Goal: Information Seeking & Learning: Learn about a topic

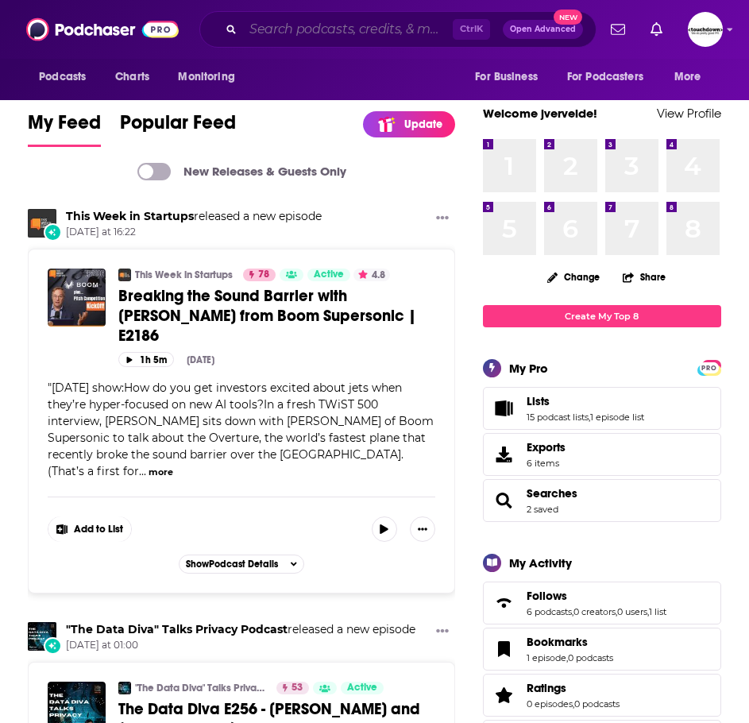
click at [299, 31] on input "Search podcasts, credits, & more..." at bounding box center [348, 29] width 210 height 25
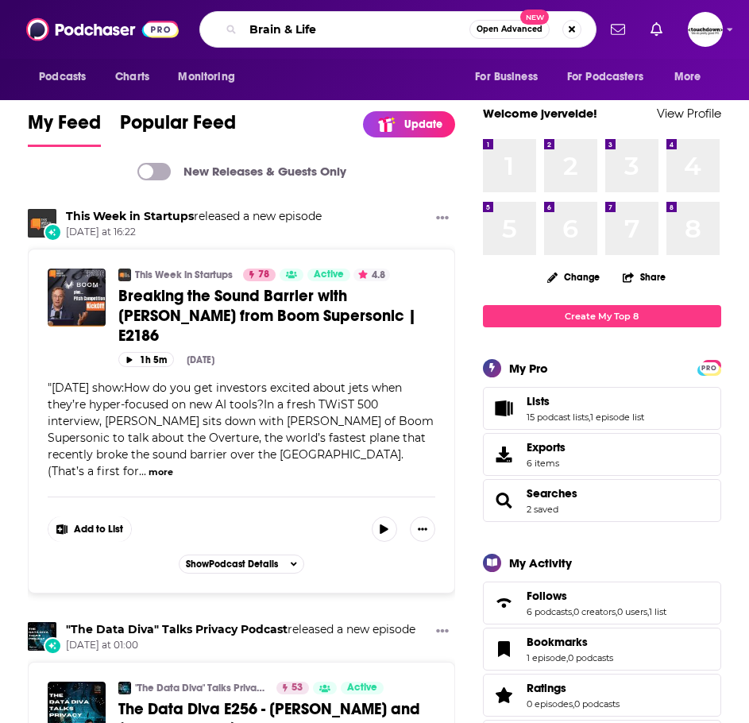
type input "Brain & Life"
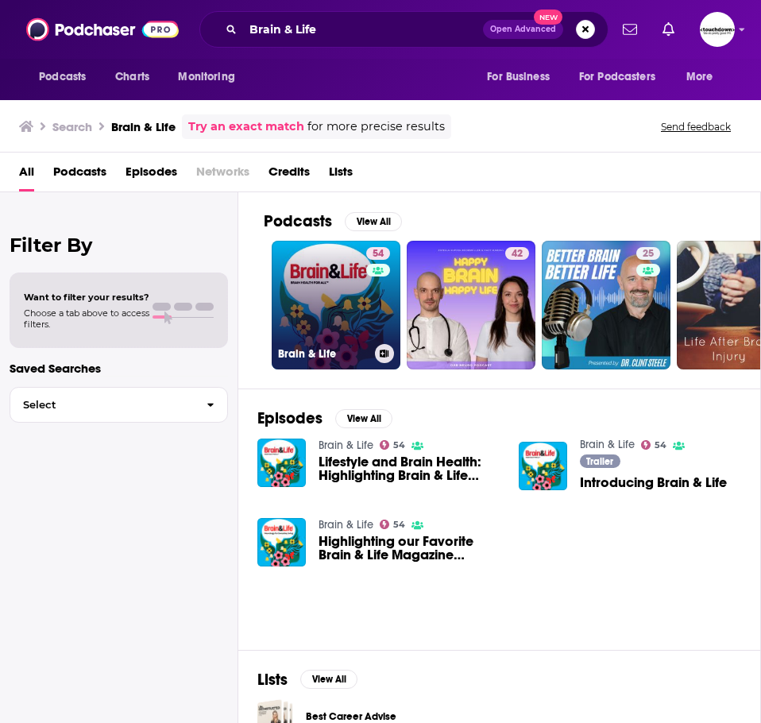
click at [316, 337] on link "54 Brain & Life" at bounding box center [336, 305] width 129 height 129
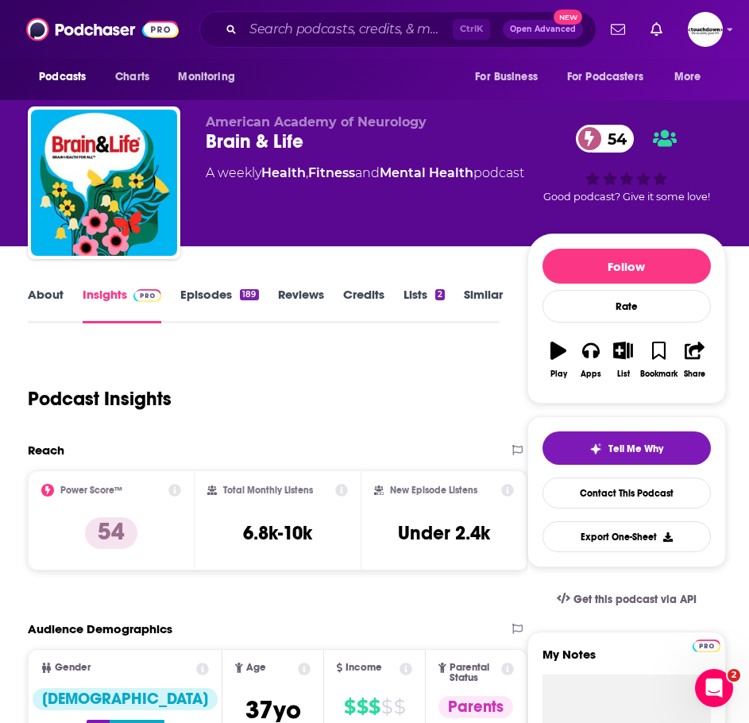
click at [347, 303] on link "Credits" at bounding box center [363, 305] width 41 height 37
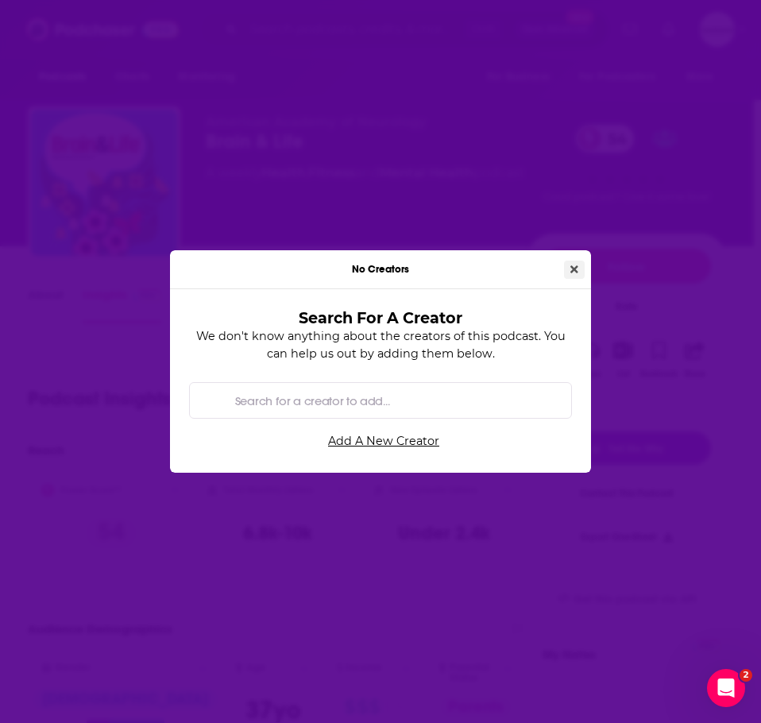
click at [574, 266] on icon "Close" at bounding box center [574, 269] width 8 height 11
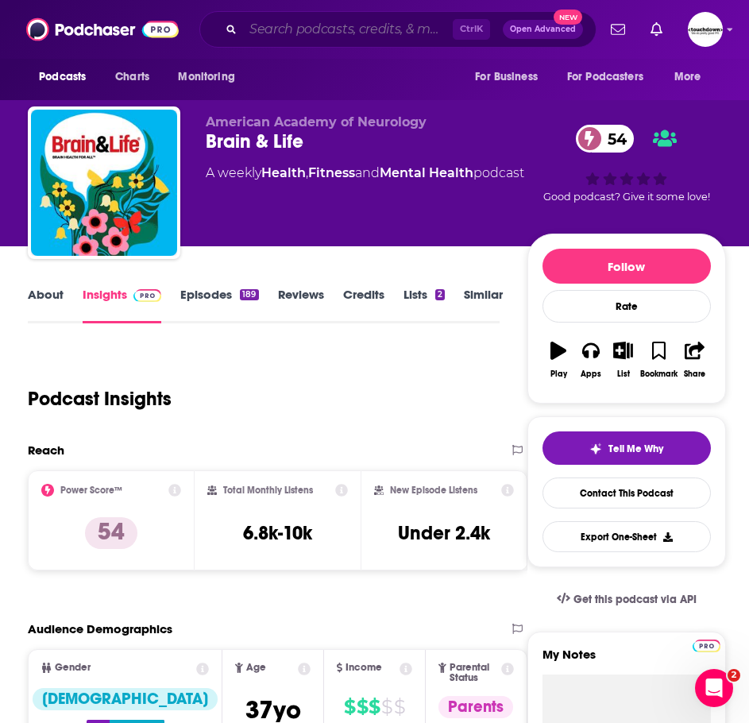
click at [312, 17] on input "Search podcasts, credits, & more..." at bounding box center [348, 29] width 210 height 25
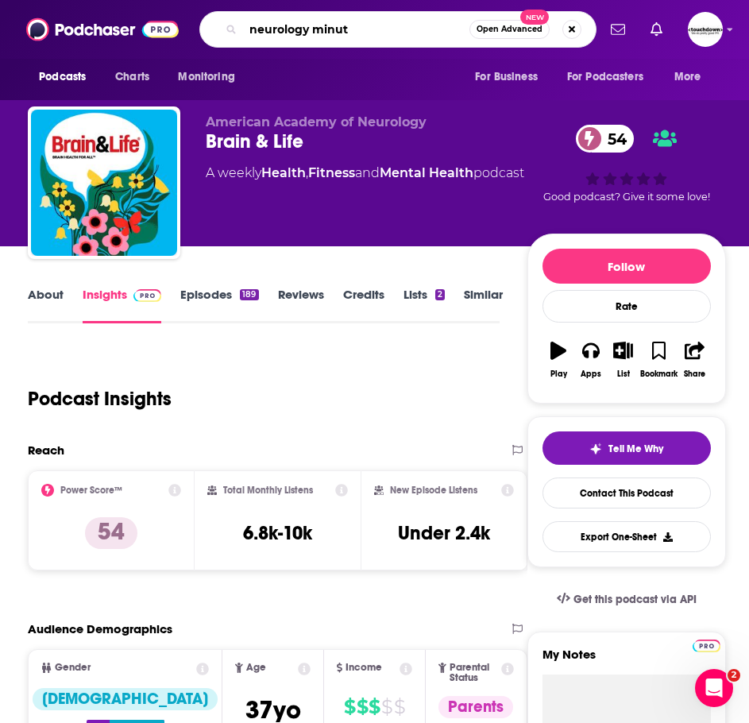
type input "neurology minute"
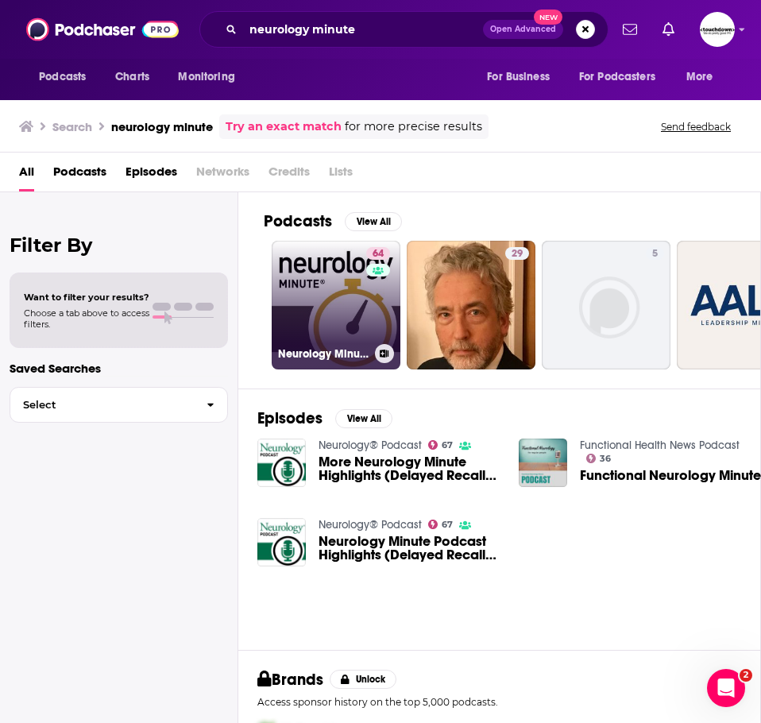
click at [339, 318] on link "64 Neurology Minute" at bounding box center [336, 305] width 129 height 129
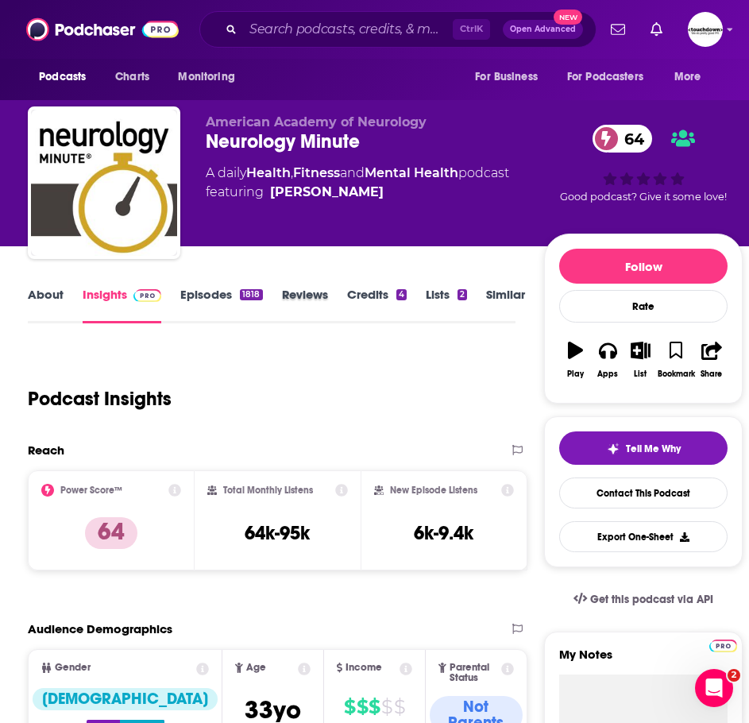
click at [344, 298] on div "Reviews" at bounding box center [314, 305] width 65 height 37
click at [357, 295] on link "Credits 4" at bounding box center [377, 305] width 60 height 37
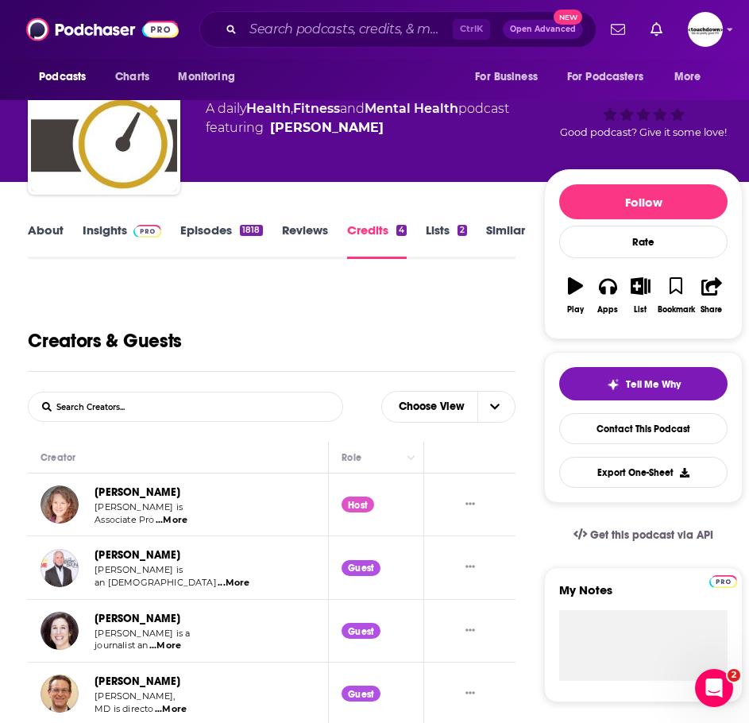
scroll to position [159, 0]
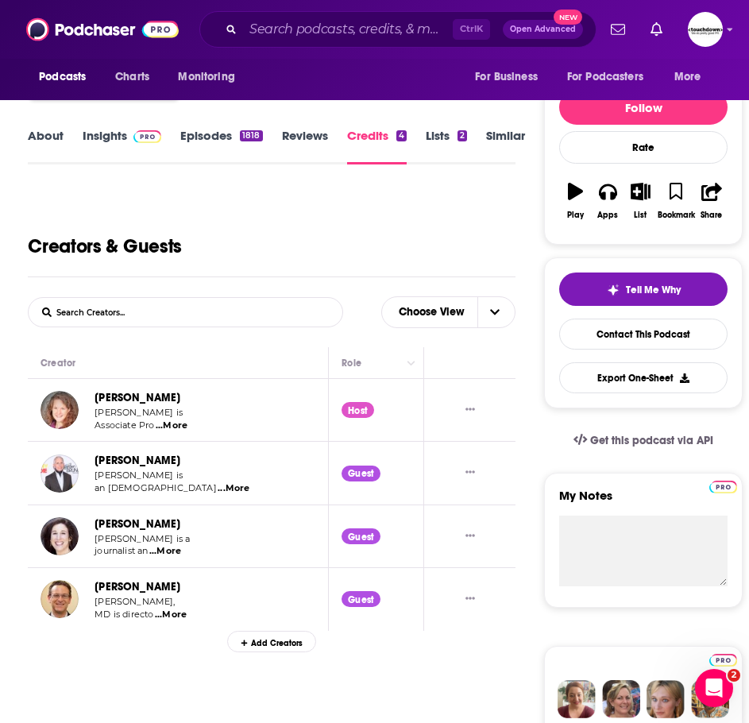
click at [178, 426] on span "...More" at bounding box center [172, 425] width 32 height 13
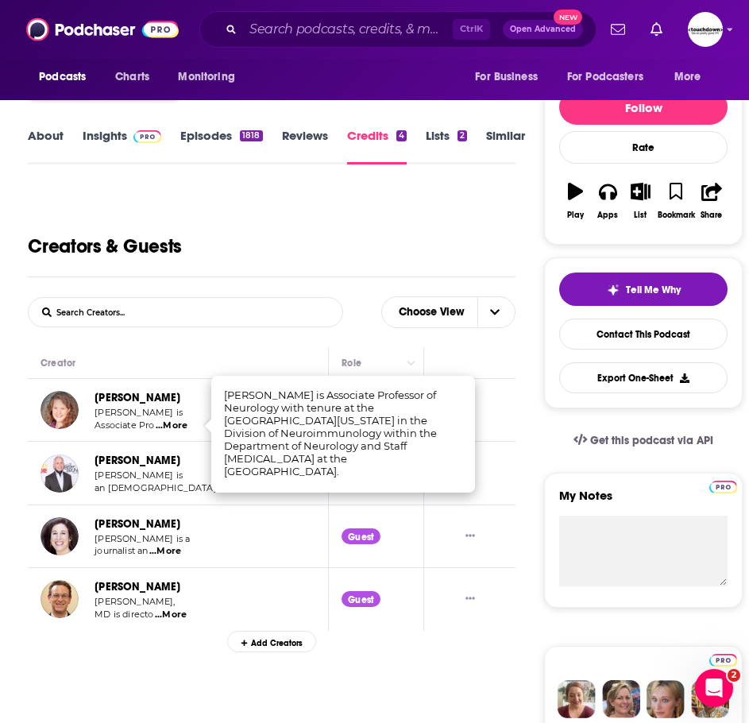
click at [507, 421] on td at bounding box center [469, 410] width 91 height 63
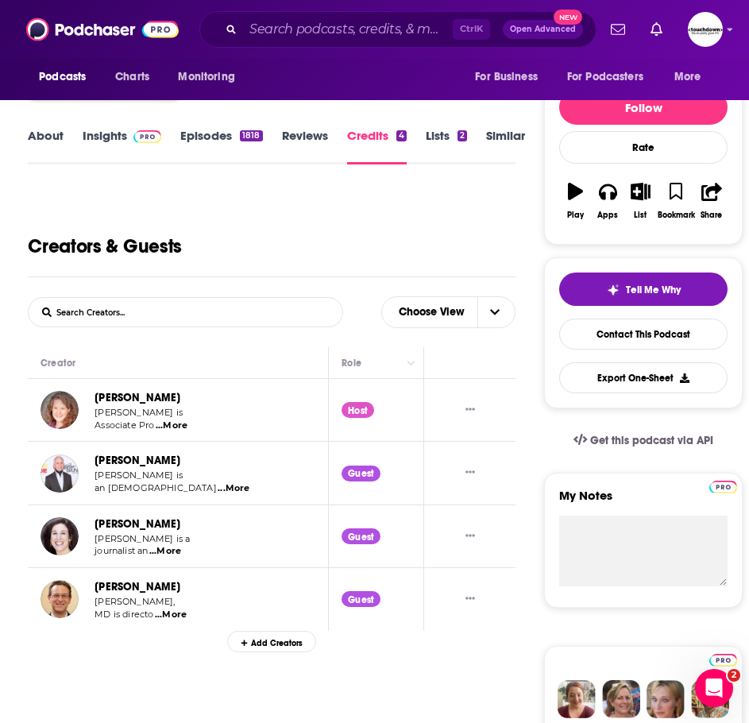
click at [468, 419] on div at bounding box center [470, 409] width 66 height 37
click at [468, 413] on icon "Show More Button" at bounding box center [470, 409] width 10 height 10
click at [174, 404] on link "[PERSON_NAME]" at bounding box center [137, 397] width 86 height 13
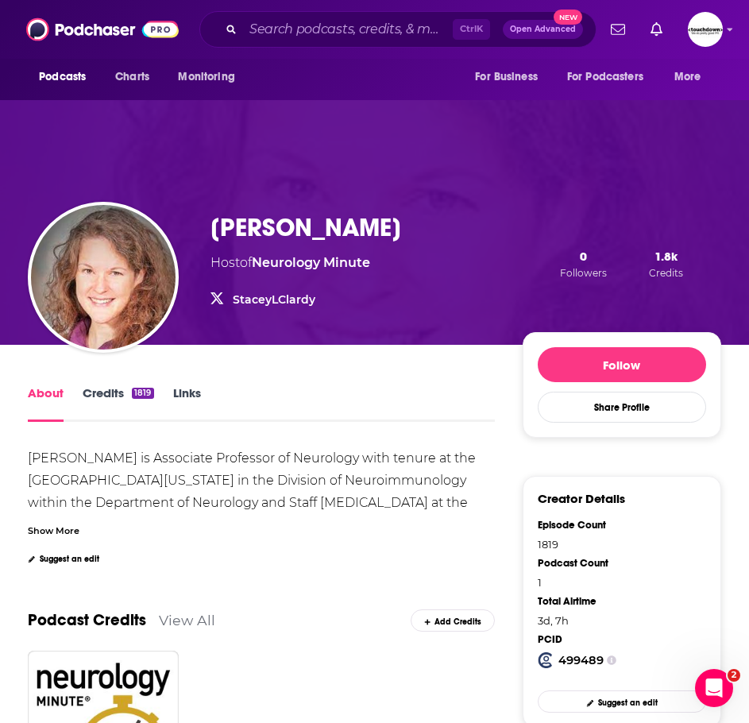
drag, startPoint x: 420, startPoint y: 224, endPoint x: 212, endPoint y: 228, distance: 208.1
click at [212, 228] on div "[PERSON_NAME] Host of Neurology Minute StaceyLClardy StaceyLClardy 0 Followers …" at bounding box center [465, 264] width 511 height 104
copy h1 "[PERSON_NAME]"
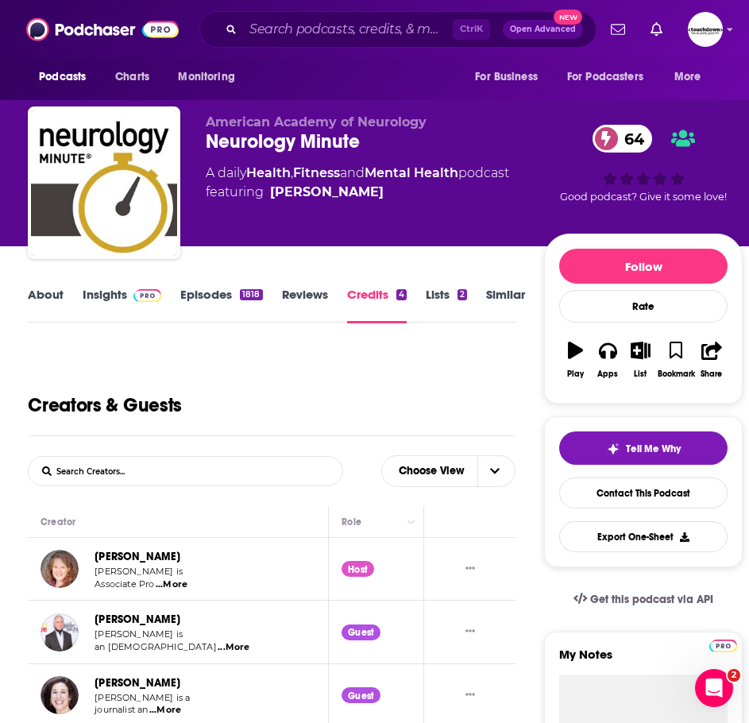
scroll to position [79, 0]
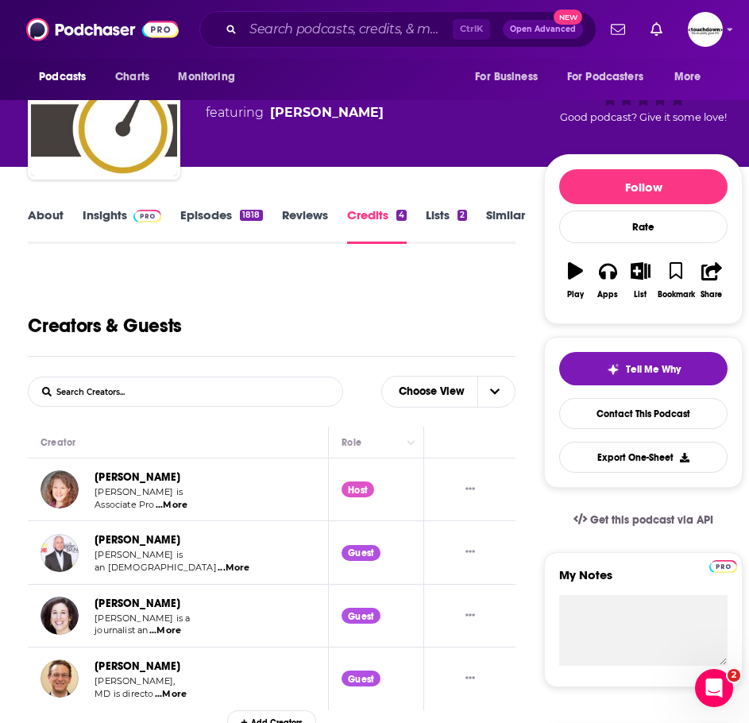
click at [246, 224] on link "Episodes 1818" at bounding box center [221, 225] width 82 height 37
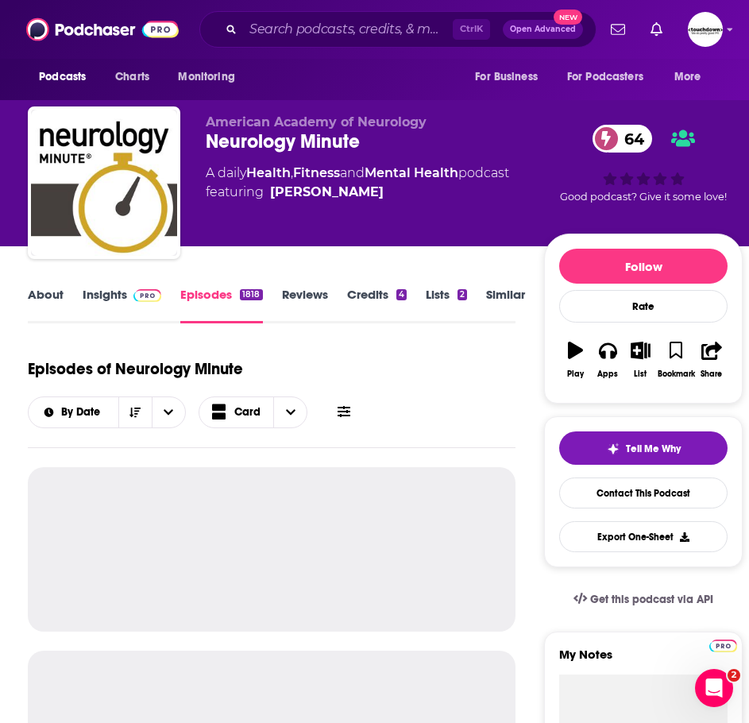
click at [340, 415] on icon at bounding box center [343, 411] width 13 height 13
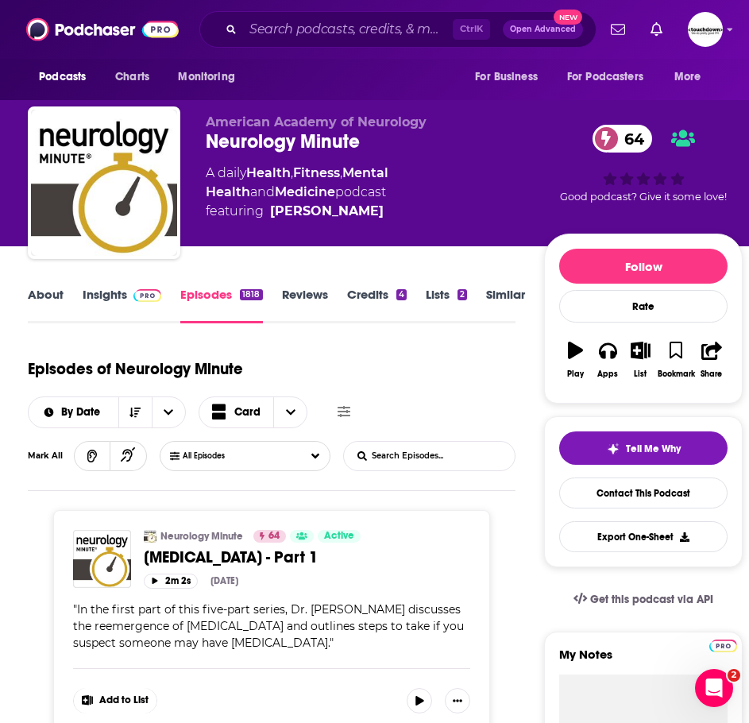
click at [384, 452] on input "List Search Input" at bounding box center [427, 456] width 166 height 29
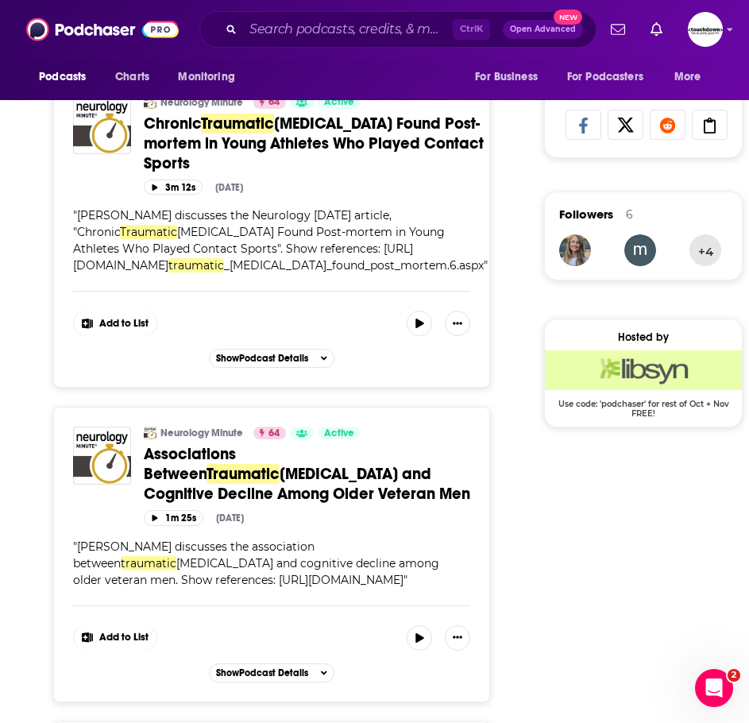
scroll to position [1191, 0]
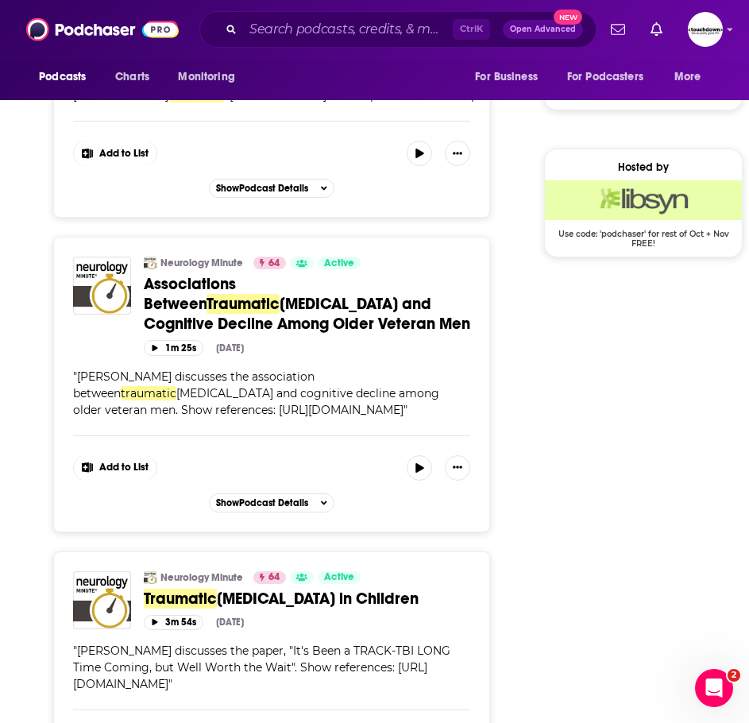
type input "traumatic"
click at [456, 294] on span "[MEDICAL_DATA] and Cognitive Decline Among Older Veteran Men" at bounding box center [307, 314] width 326 height 40
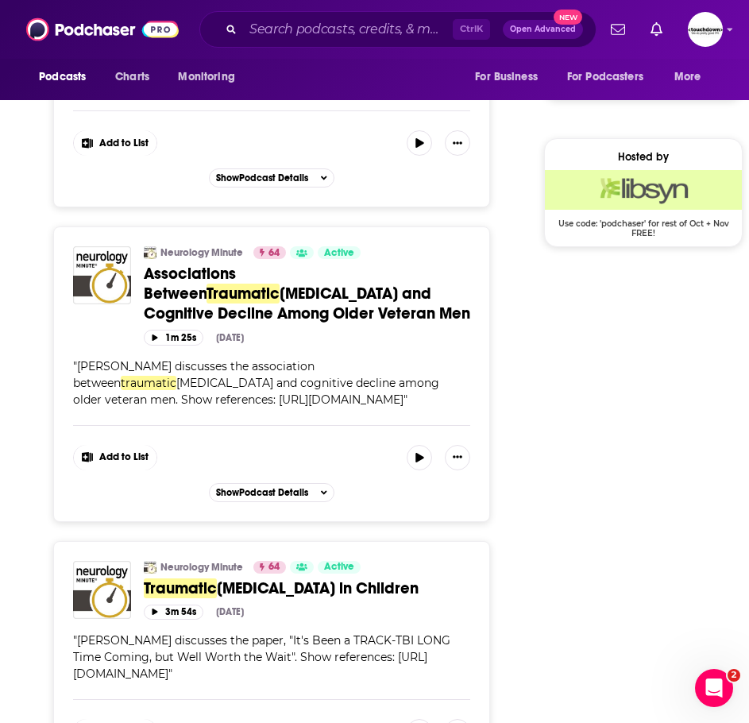
scroll to position [1271, 0]
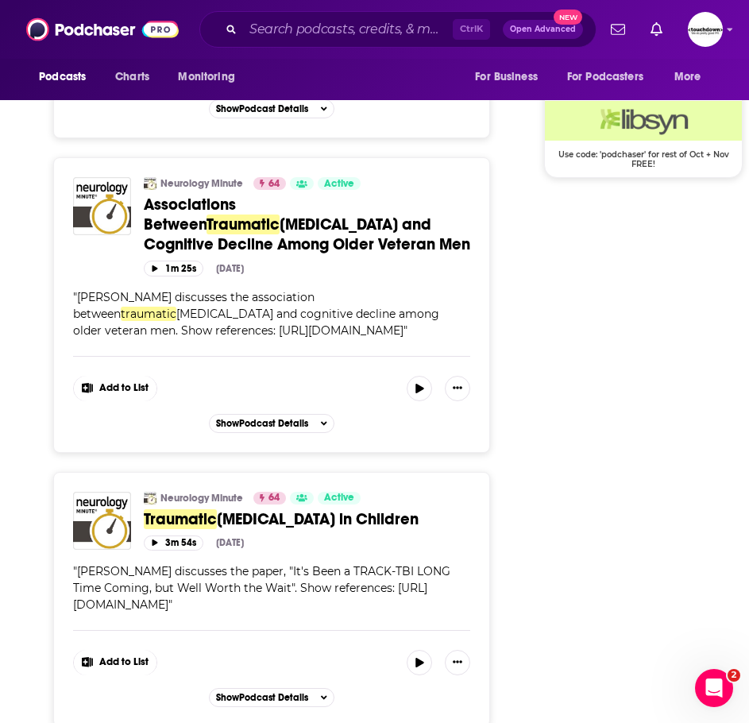
click at [339, 509] on span "[MEDICAL_DATA] in Children" at bounding box center [318, 519] width 202 height 20
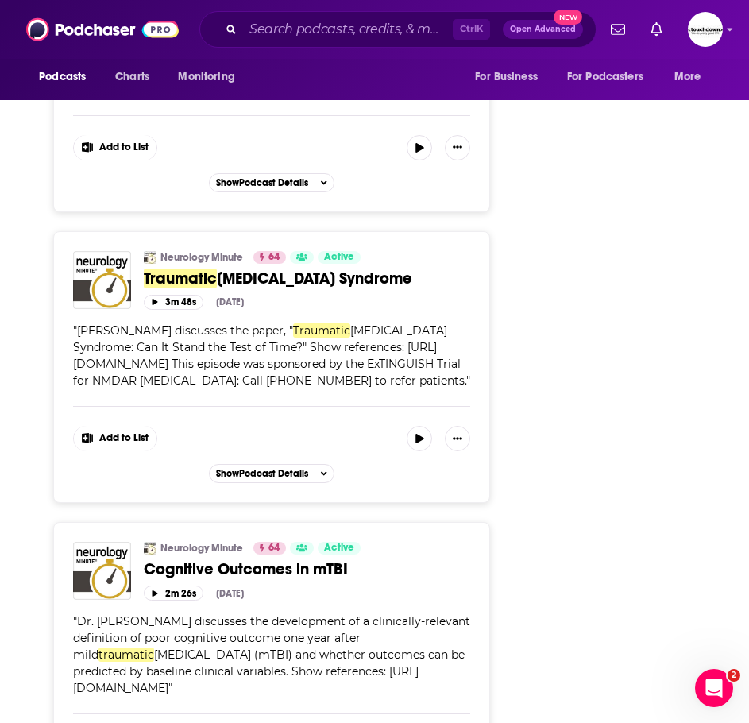
scroll to position [1906, 0]
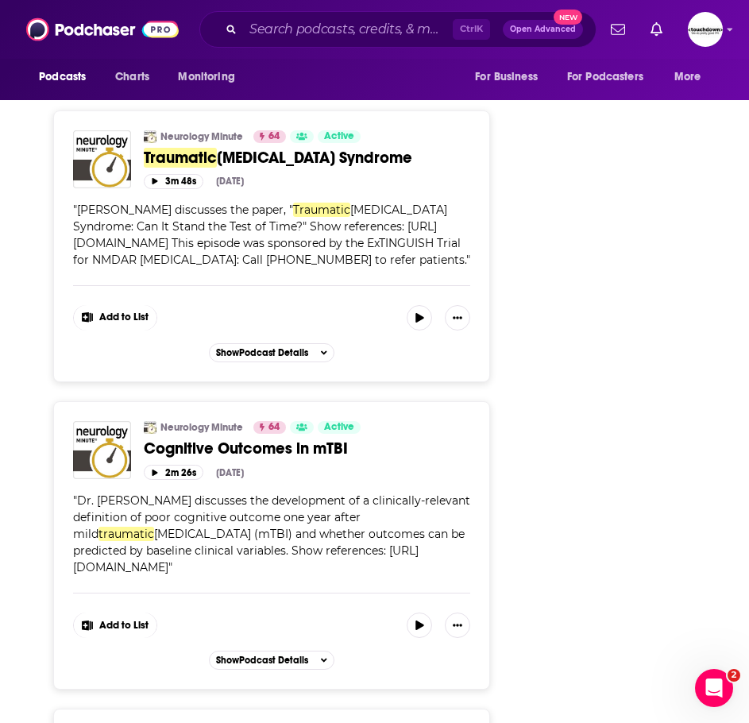
click at [305, 438] on span "Cognitive Outcomes in mTBI" at bounding box center [246, 448] width 204 height 20
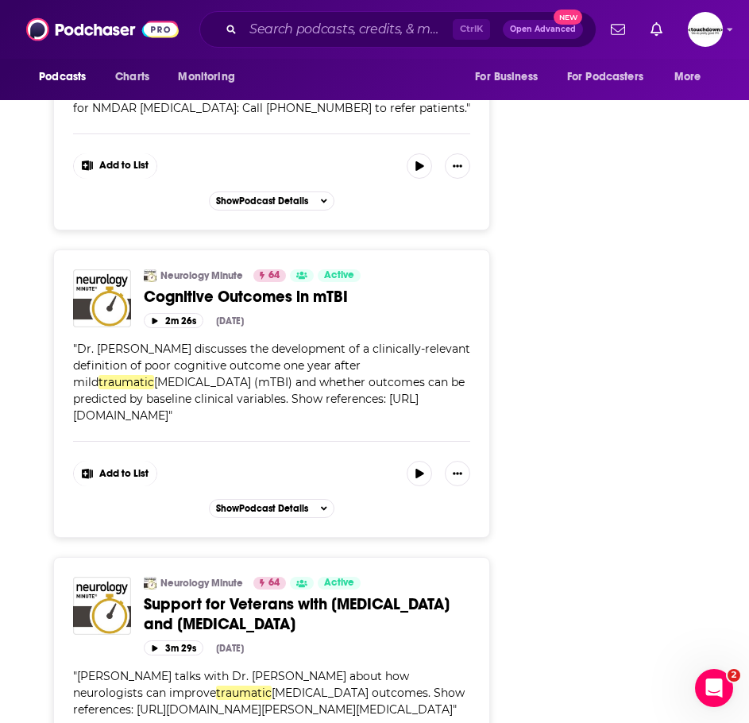
scroll to position [2065, 0]
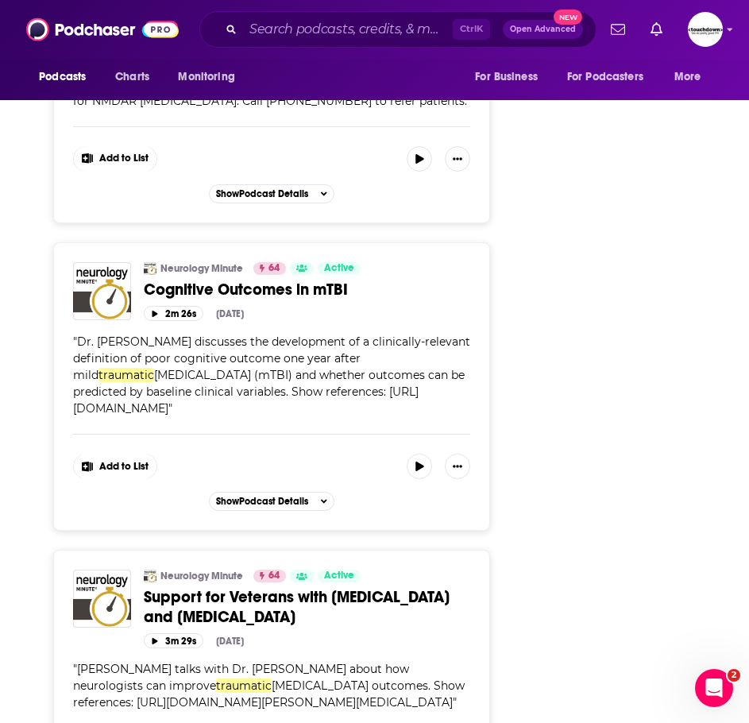
click at [438, 587] on span "Support for Veterans with [MEDICAL_DATA] and [MEDICAL_DATA]" at bounding box center [297, 607] width 306 height 40
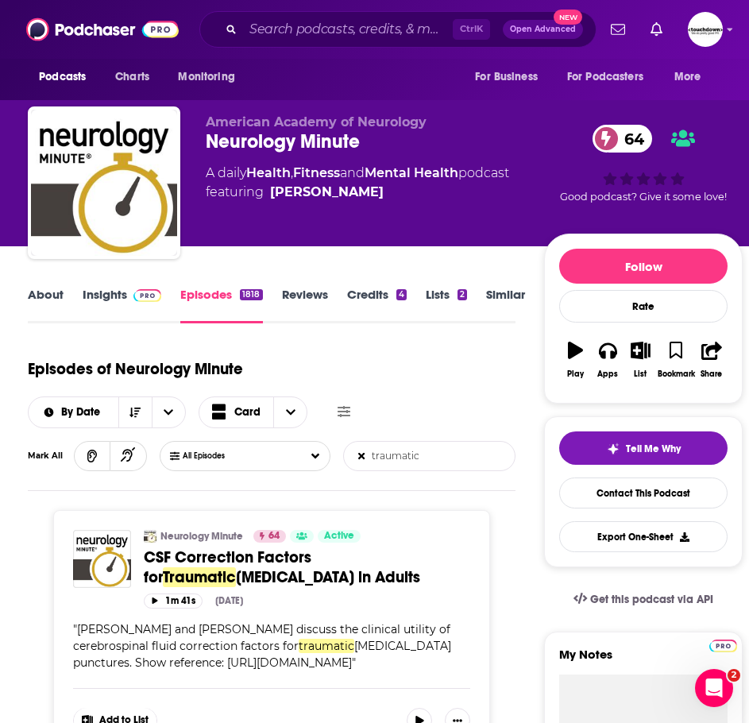
scroll to position [318, 0]
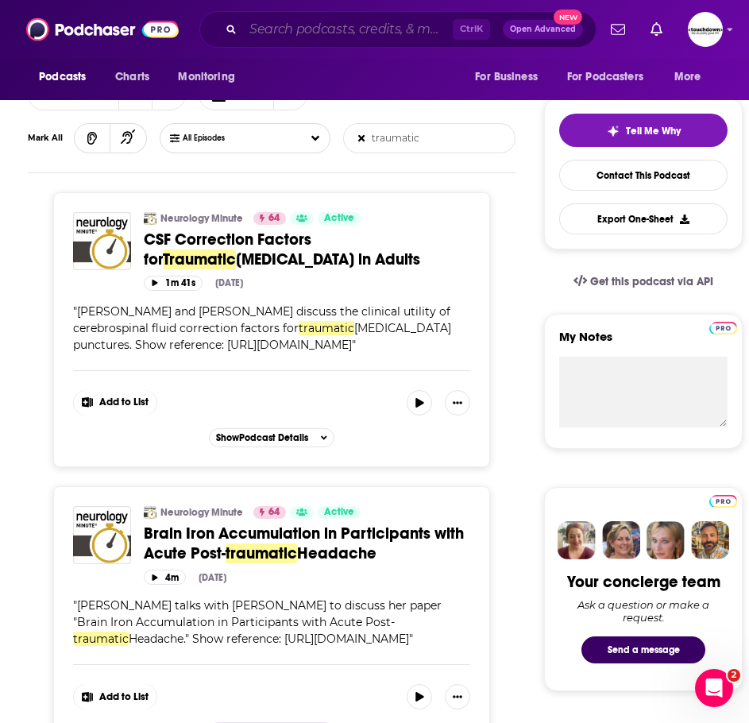
click at [277, 38] on input "Search podcasts, credits, & more..." at bounding box center [348, 29] width 210 height 25
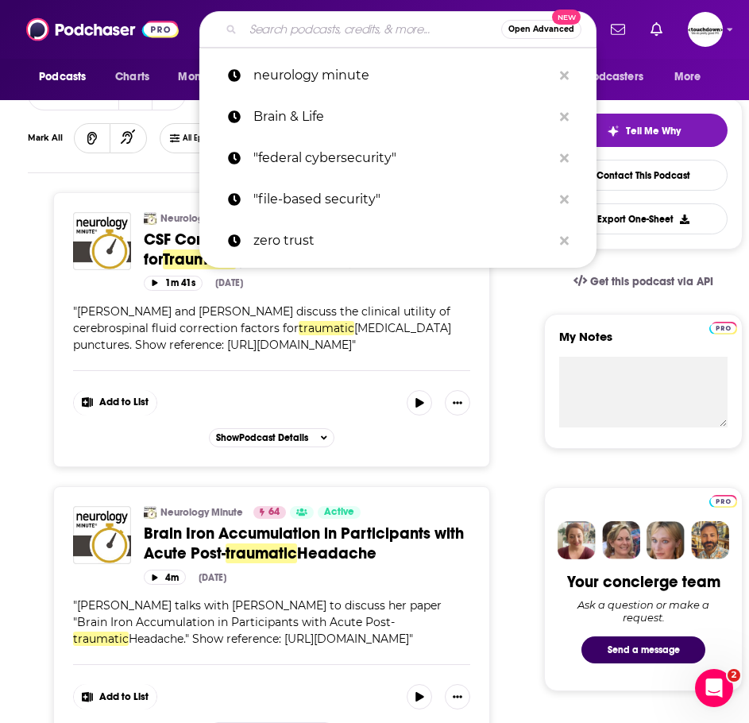
paste input "Short Wave: NPR"
type input "Short Wave: NPR"
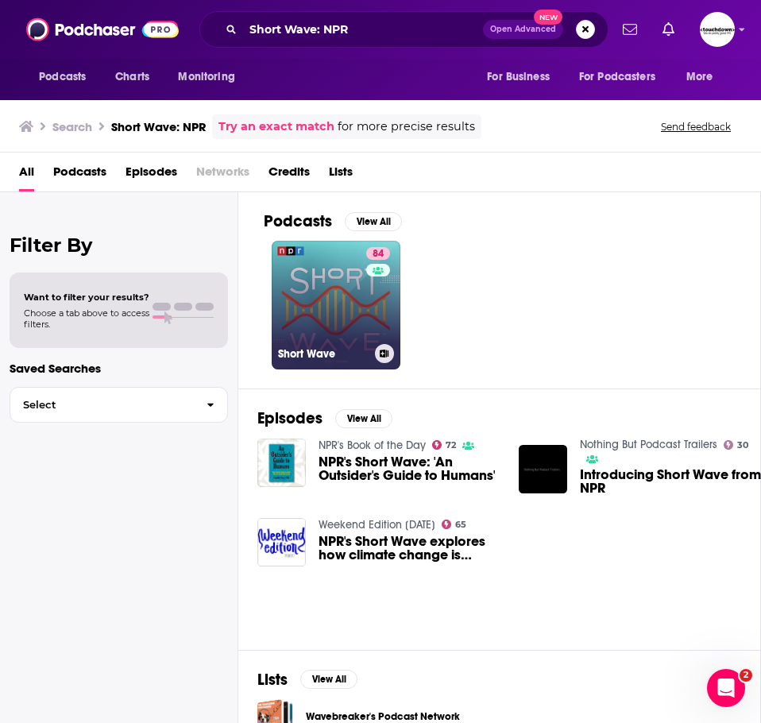
click at [326, 287] on link "84 Short Wave" at bounding box center [336, 305] width 129 height 129
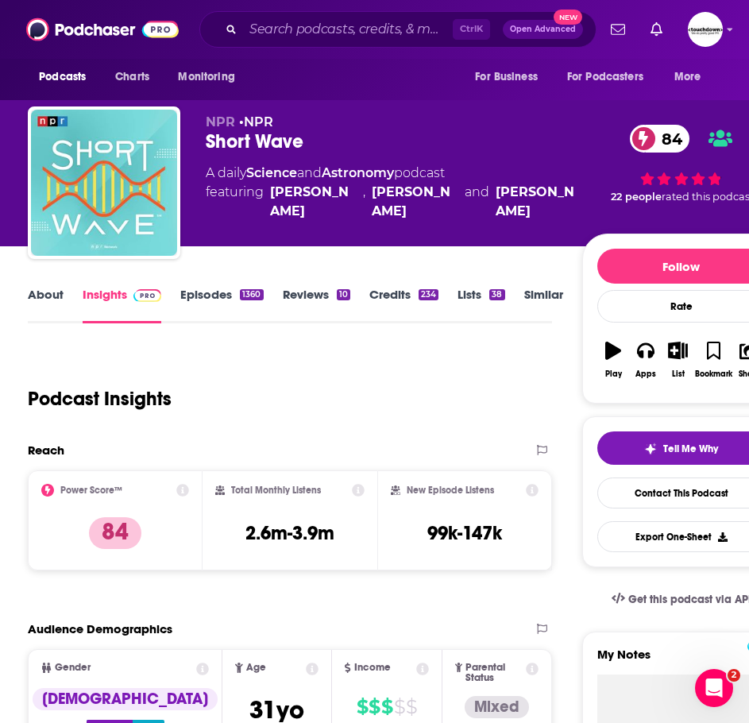
click at [59, 292] on link "About" at bounding box center [46, 305] width 36 height 37
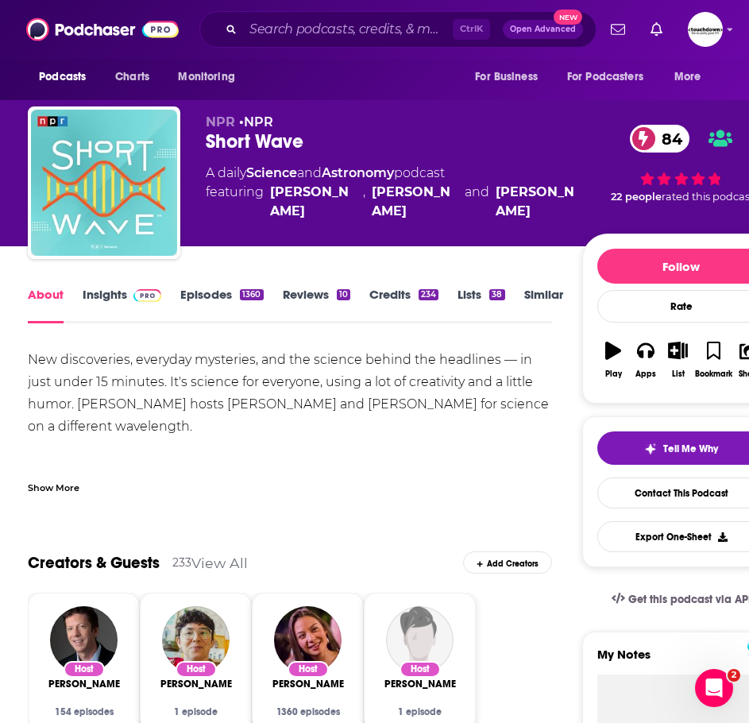
click at [201, 295] on link "Episodes 1360" at bounding box center [221, 305] width 83 height 37
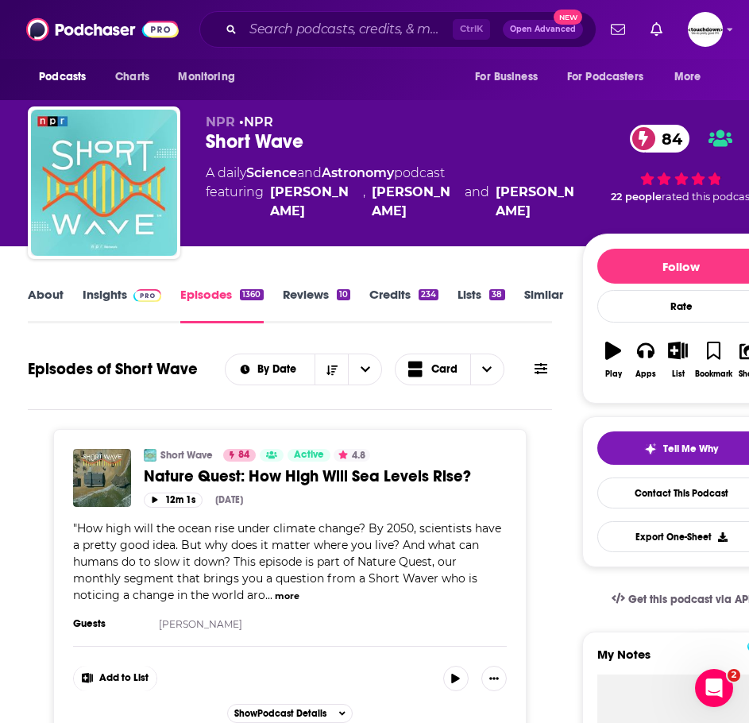
click at [88, 300] on link "Insights" at bounding box center [122, 305] width 79 height 37
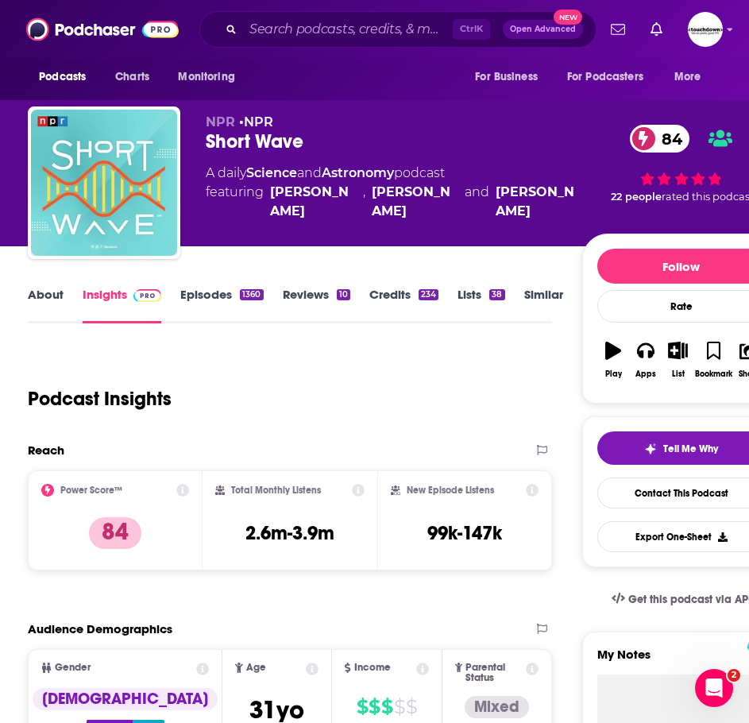
click at [228, 296] on link "Episodes 1360" at bounding box center [221, 305] width 83 height 37
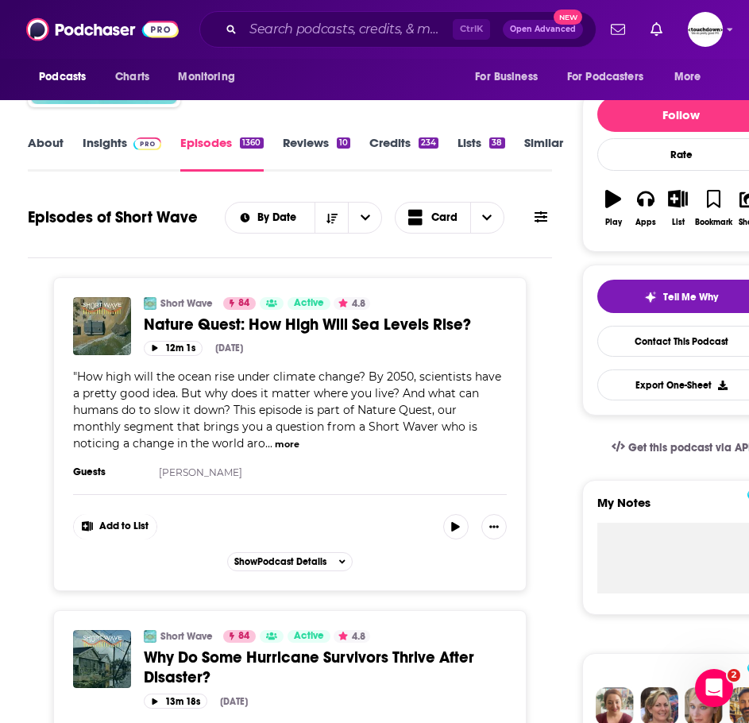
scroll to position [159, 0]
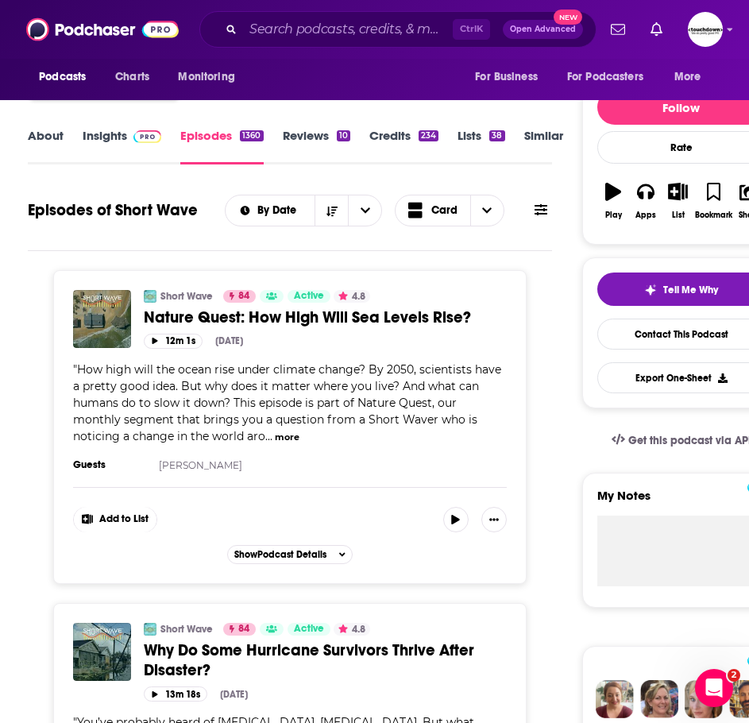
click at [542, 212] on icon at bounding box center [540, 209] width 13 height 13
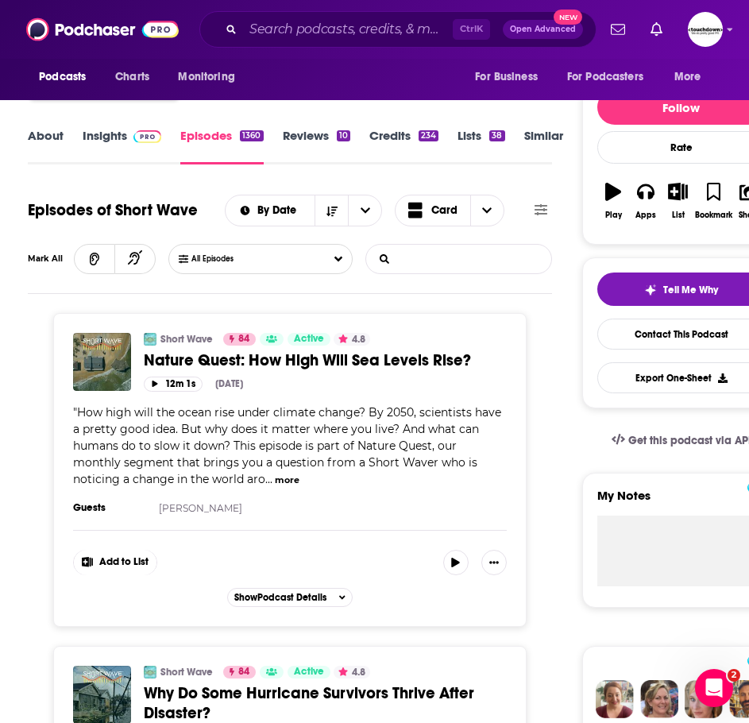
click at [450, 267] on input "List Search Input" at bounding box center [449, 259] width 166 height 29
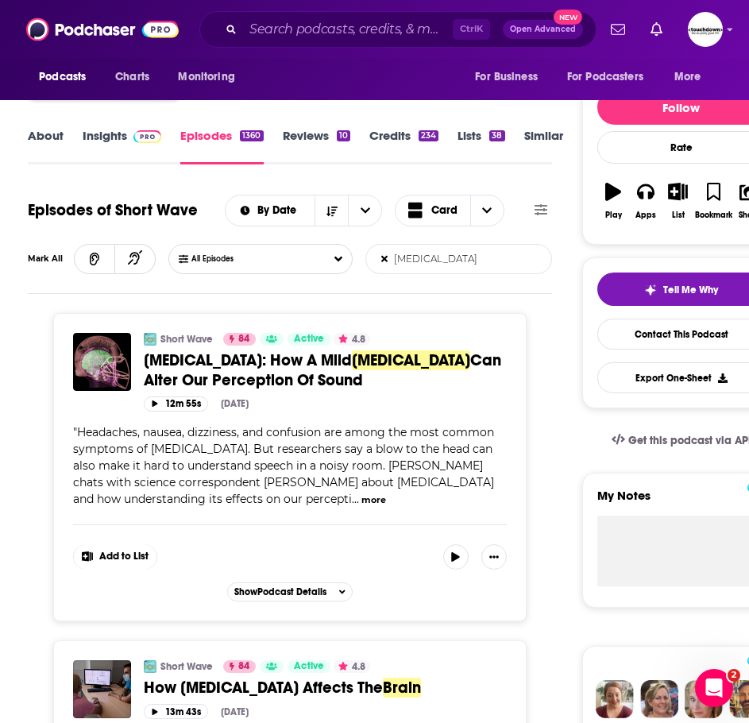
type input "[MEDICAL_DATA]"
click at [352, 357] on span "[MEDICAL_DATA]" at bounding box center [411, 360] width 118 height 20
click at [247, 31] on input "Search podcasts, credits, & more..." at bounding box center [348, 29] width 210 height 25
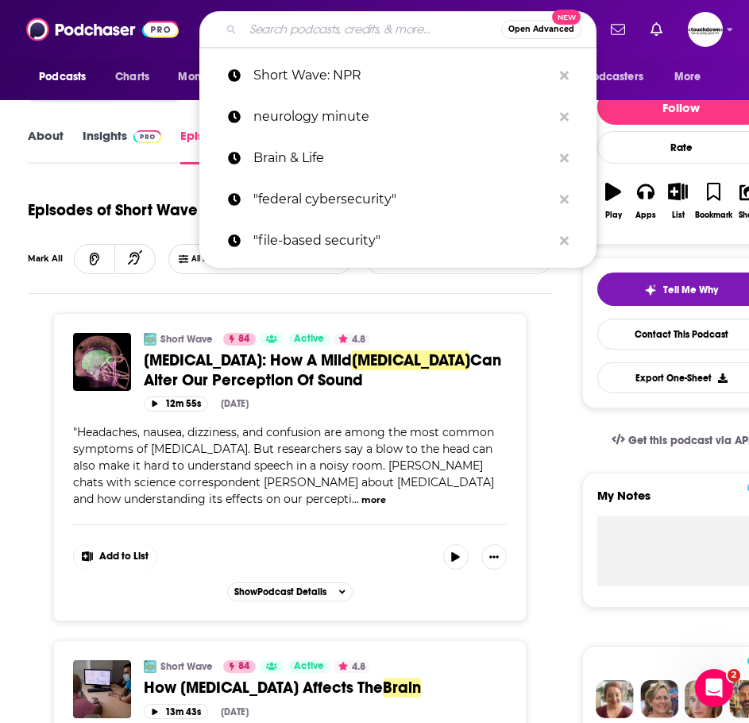
paste input "Xtalks Life Science"
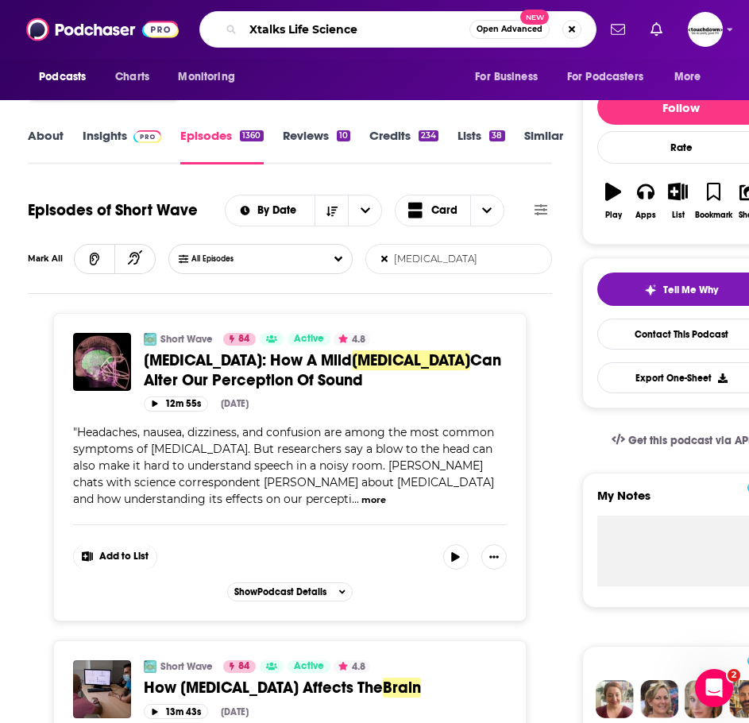
type input "Xtalks Life Science"
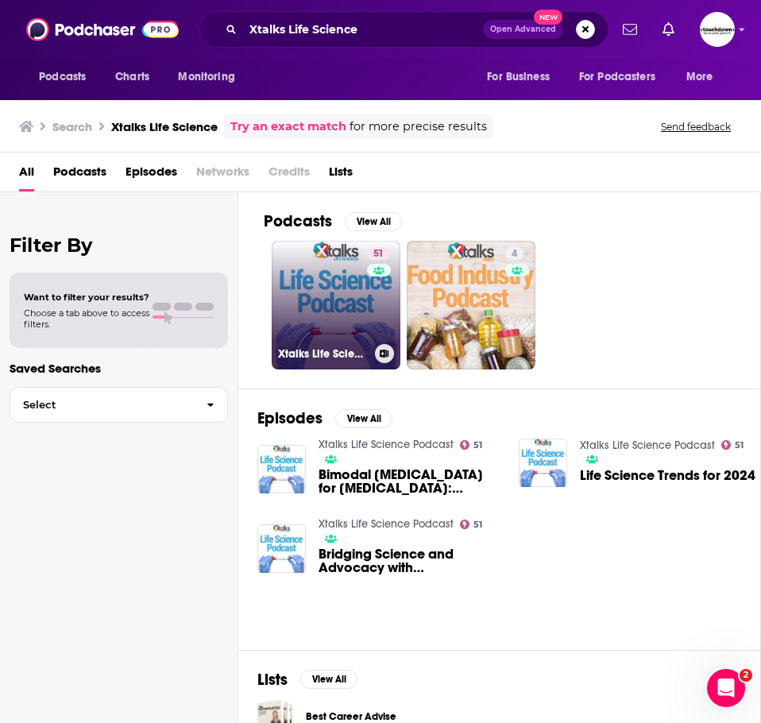
click at [350, 303] on link "51 Xtalks Life Science Podcast" at bounding box center [336, 305] width 129 height 129
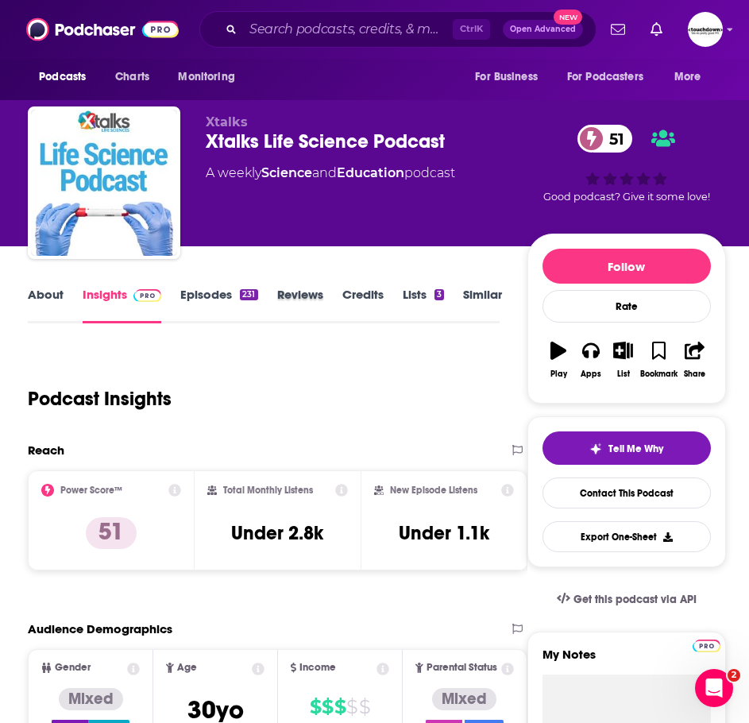
click at [331, 297] on div "Reviews" at bounding box center [309, 305] width 65 height 37
click at [361, 299] on link "Credits" at bounding box center [362, 305] width 41 height 37
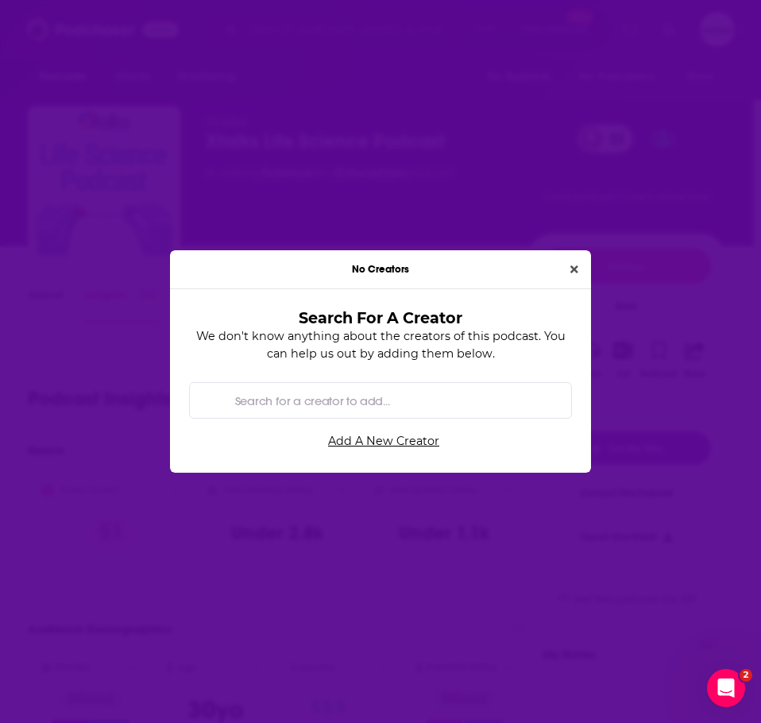
click at [573, 258] on div "No Creators" at bounding box center [380, 269] width 421 height 39
click at [571, 265] on icon "Close" at bounding box center [574, 269] width 8 height 11
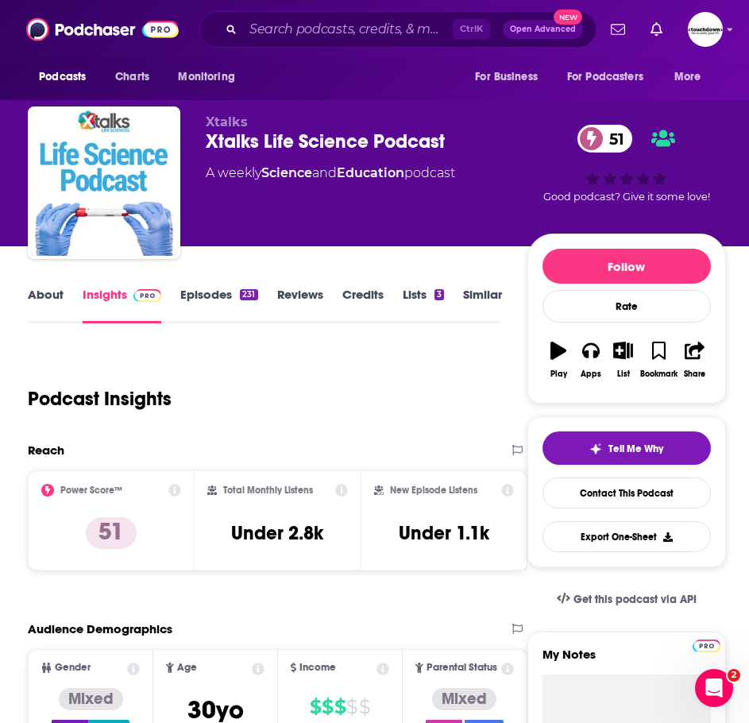
click at [57, 296] on link "About" at bounding box center [46, 305] width 36 height 37
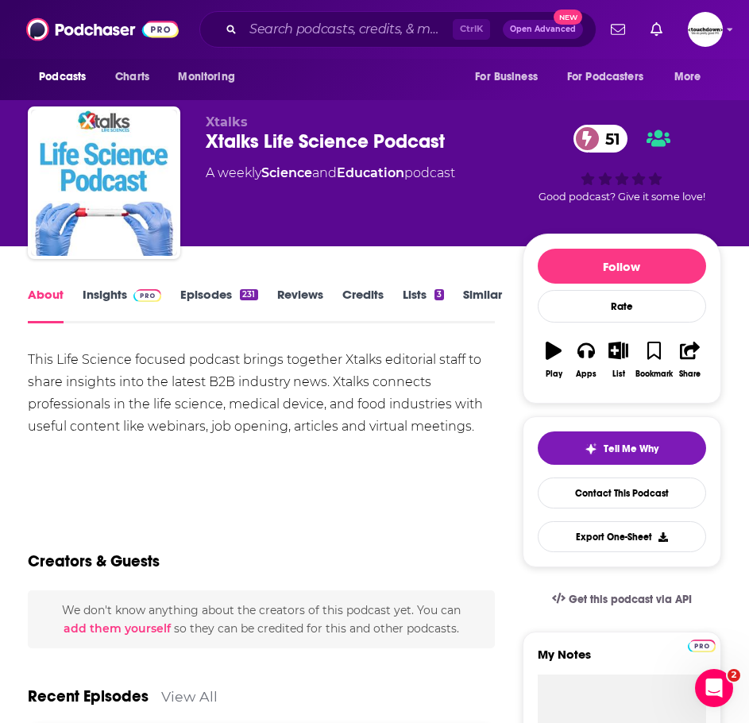
click at [368, 369] on div "This Life Science focused podcast brings together Xtalks editorial staff to sha…" at bounding box center [261, 393] width 467 height 89
click at [182, 386] on div "This Life Science focused podcast brings together Xtalks editorial staff to sha…" at bounding box center [261, 393] width 467 height 89
click at [229, 291] on link "Episodes 231" at bounding box center [218, 305] width 77 height 37
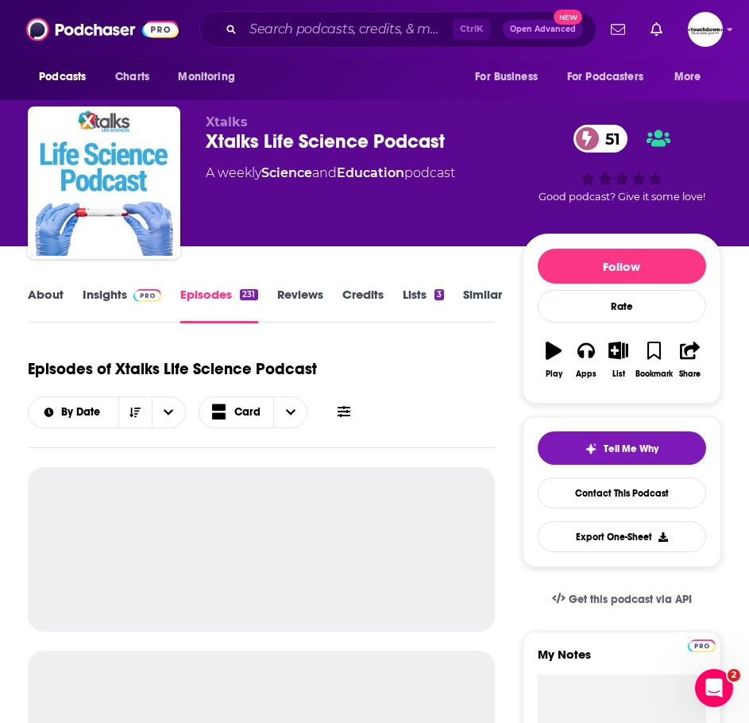
click at [341, 415] on icon at bounding box center [343, 411] width 13 height 11
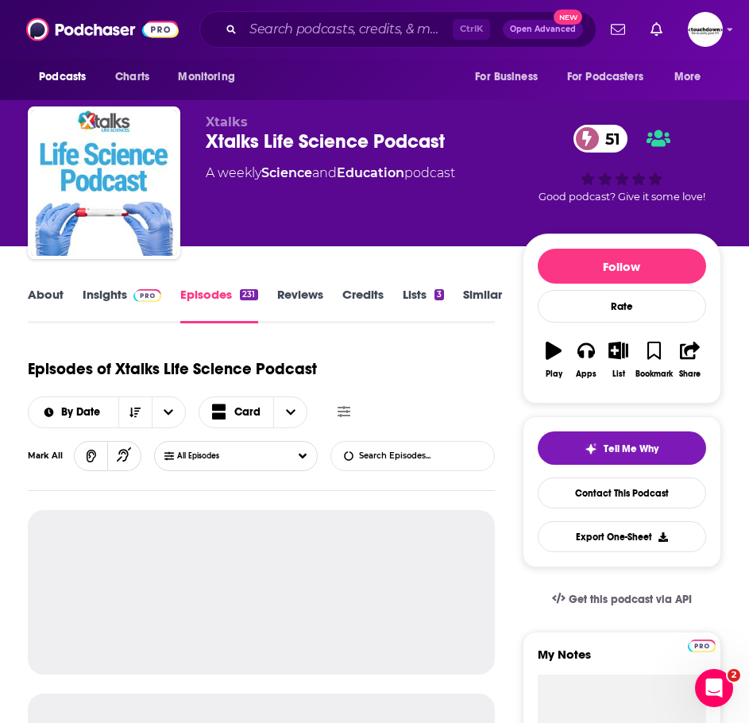
click at [374, 449] on input "List Search Input" at bounding box center [412, 456] width 163 height 29
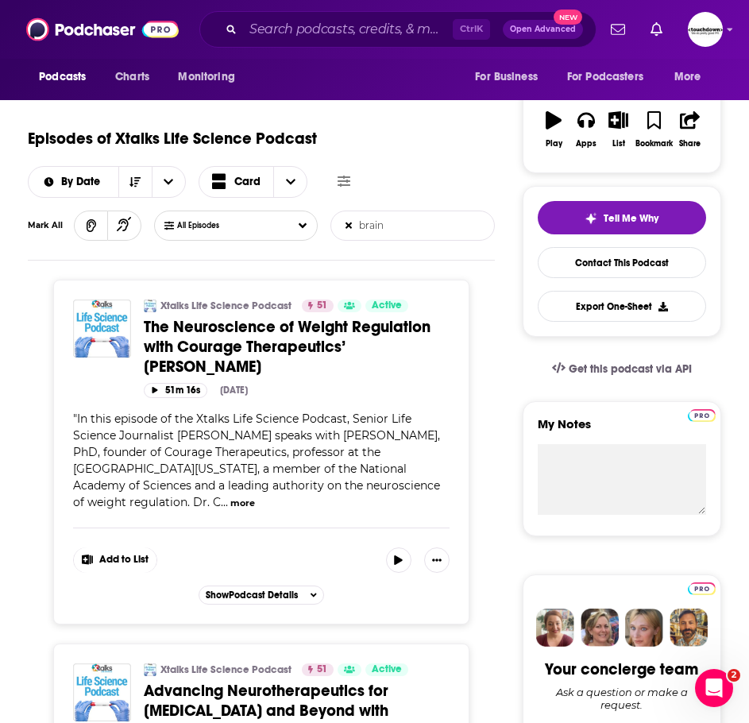
scroll to position [238, 0]
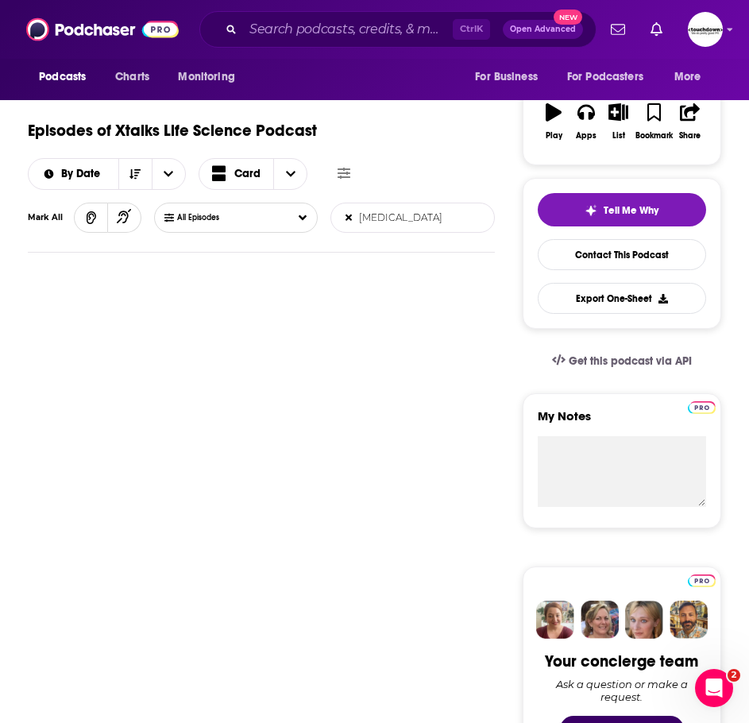
drag, startPoint x: 418, startPoint y: 218, endPoint x: 324, endPoint y: 218, distance: 93.7
click at [324, 218] on div "All Episodes [MEDICAL_DATA] List Search Input Search Episodes..." at bounding box center [324, 217] width 341 height 30
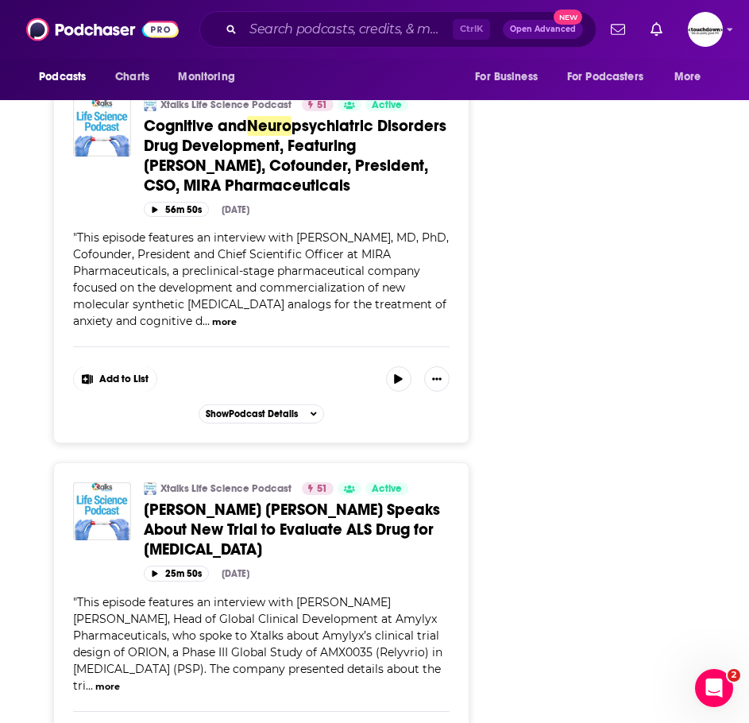
scroll to position [3355, 0]
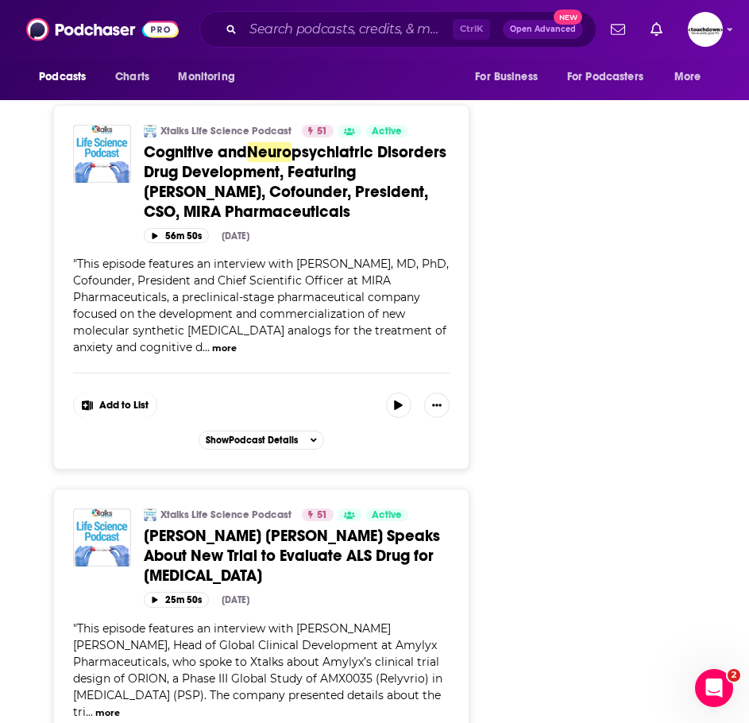
type input "neuro"
click at [344, 526] on span "[PERSON_NAME] [PERSON_NAME] Speaks About New Trial to Evaluate ALS Drug for [ME…" at bounding box center [292, 556] width 296 height 60
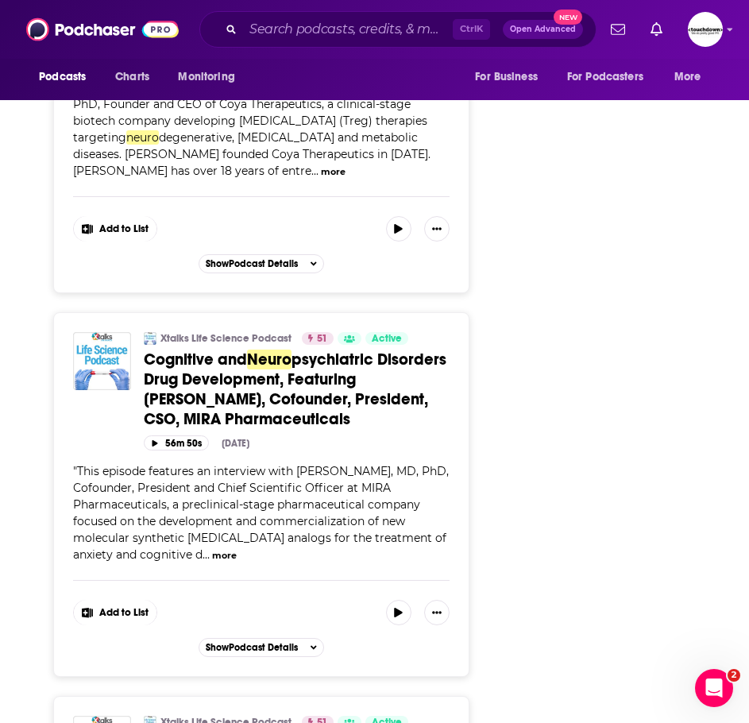
scroll to position [3117, 0]
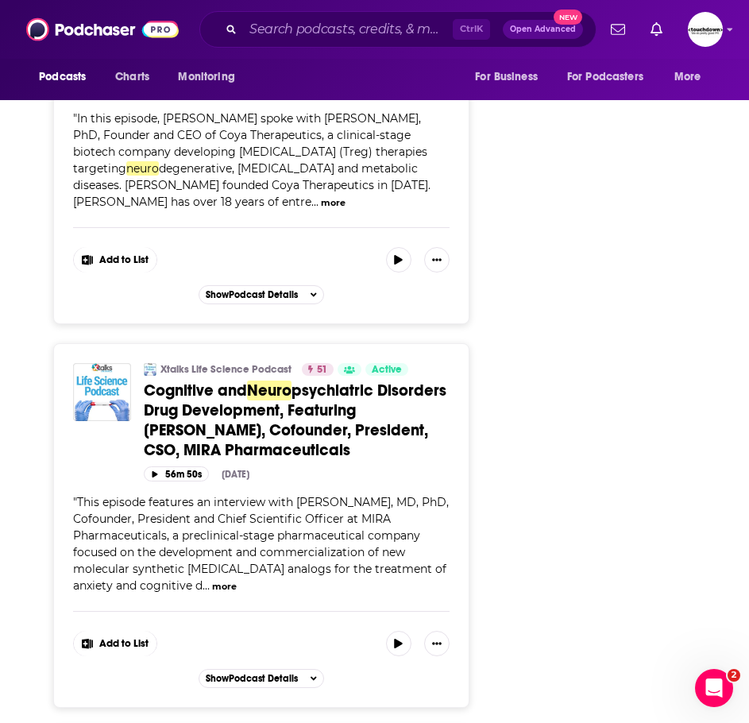
click at [280, 380] on span "psychiatric Disorders Drug Development, Featuring [PERSON_NAME], Cofounder, Pre…" at bounding box center [295, 419] width 303 height 79
click at [265, 22] on input "Search podcasts, credits, & more..." at bounding box center [348, 29] width 210 height 25
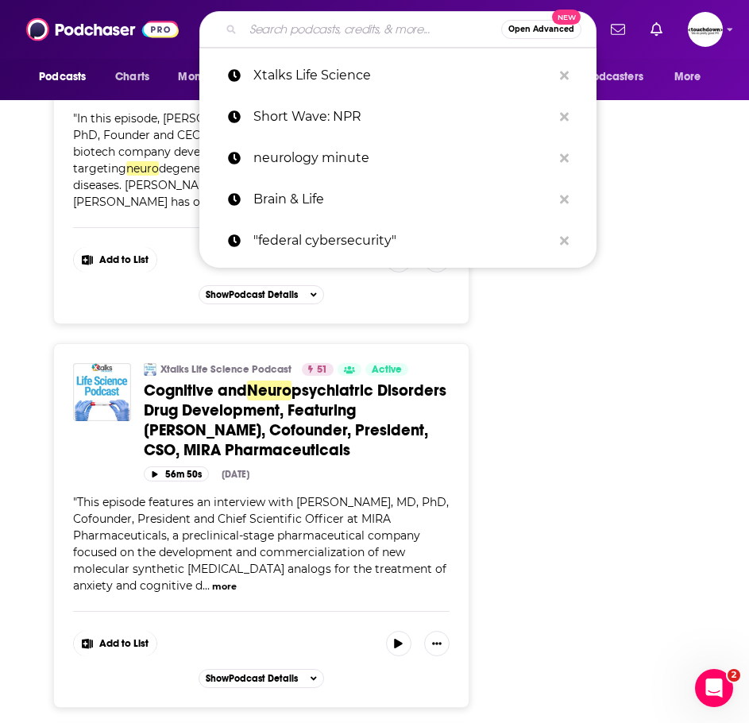
paste input "Babbage"
type input "Babbage"
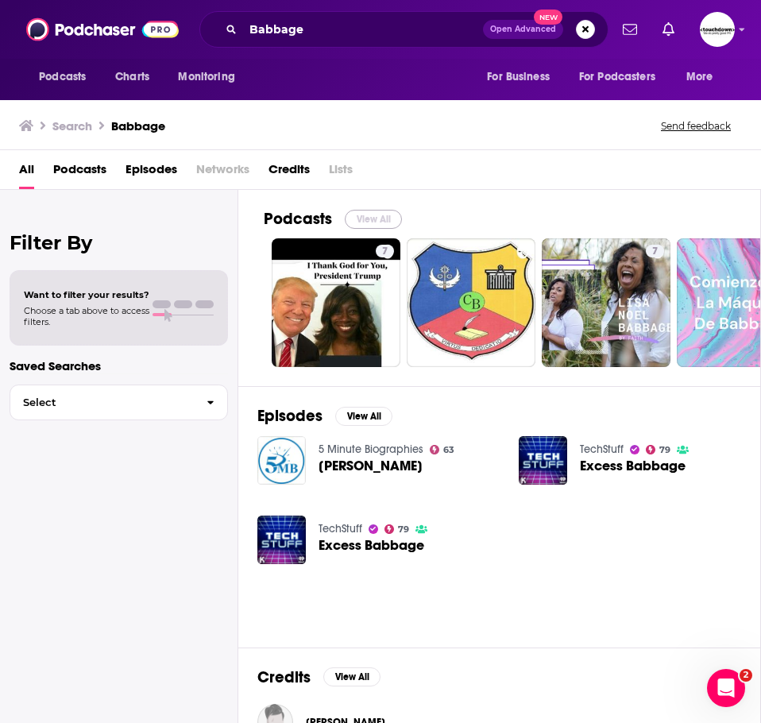
click at [379, 222] on button "View All" at bounding box center [373, 219] width 57 height 19
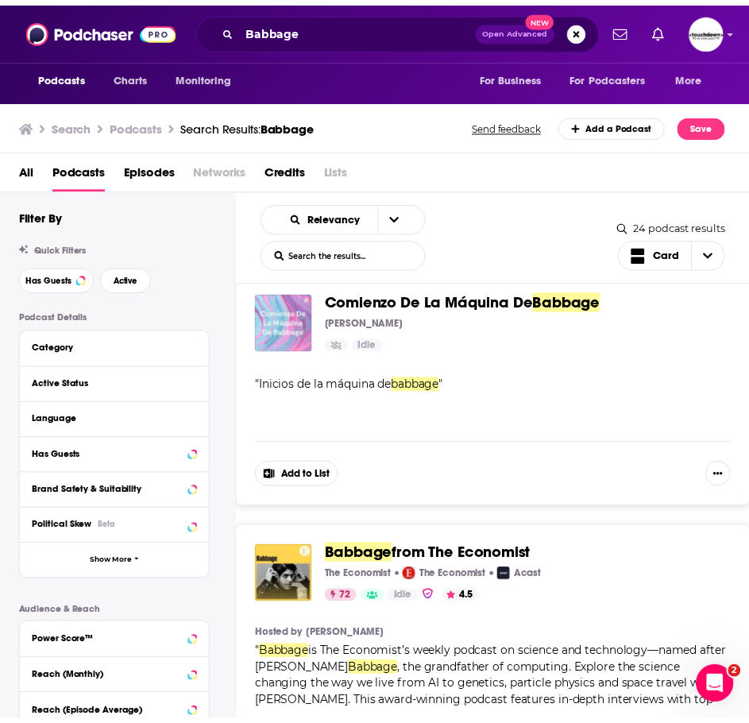
scroll to position [873, 0]
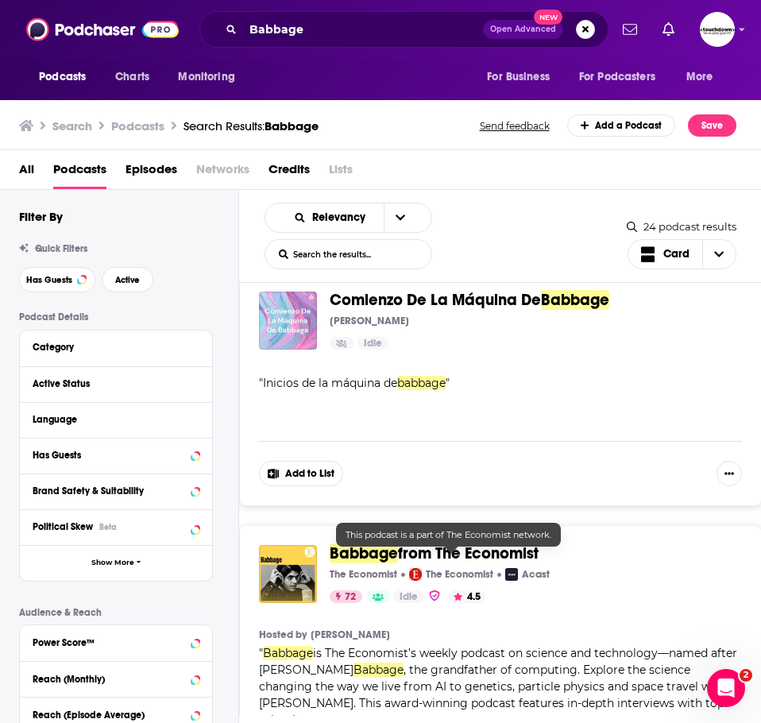
click at [481, 543] on span "from The Economist" at bounding box center [468, 553] width 141 height 20
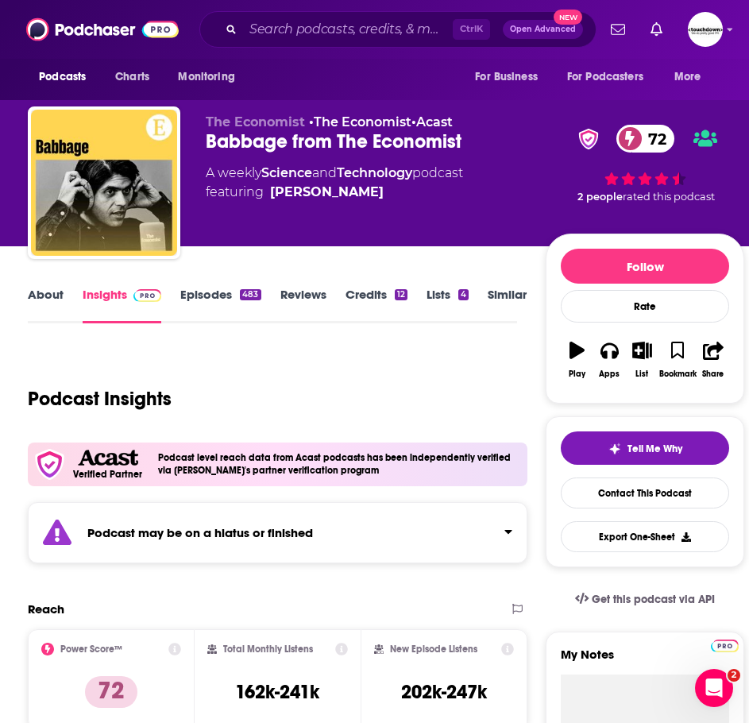
click at [249, 301] on link "Episodes 483" at bounding box center [220, 305] width 80 height 37
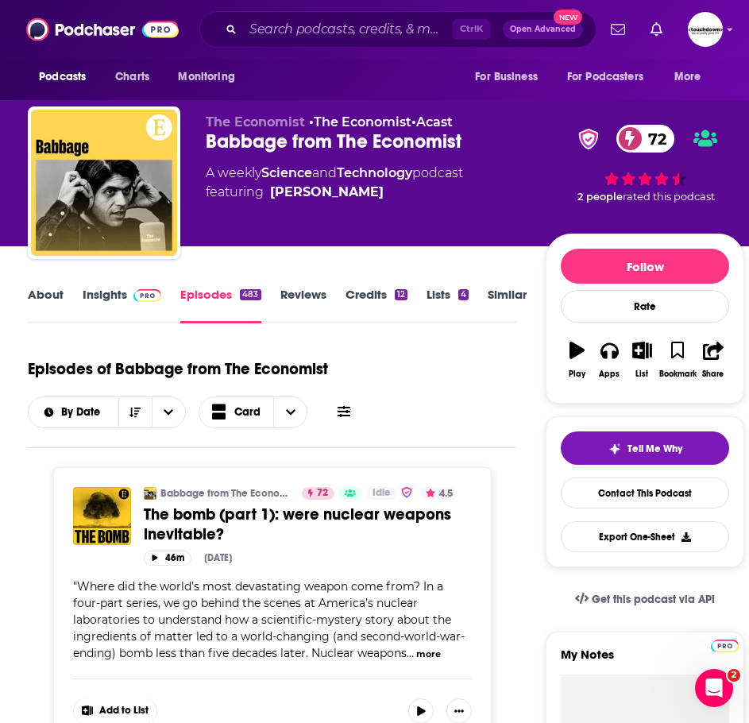
click at [152, 298] on img at bounding box center [147, 295] width 28 height 13
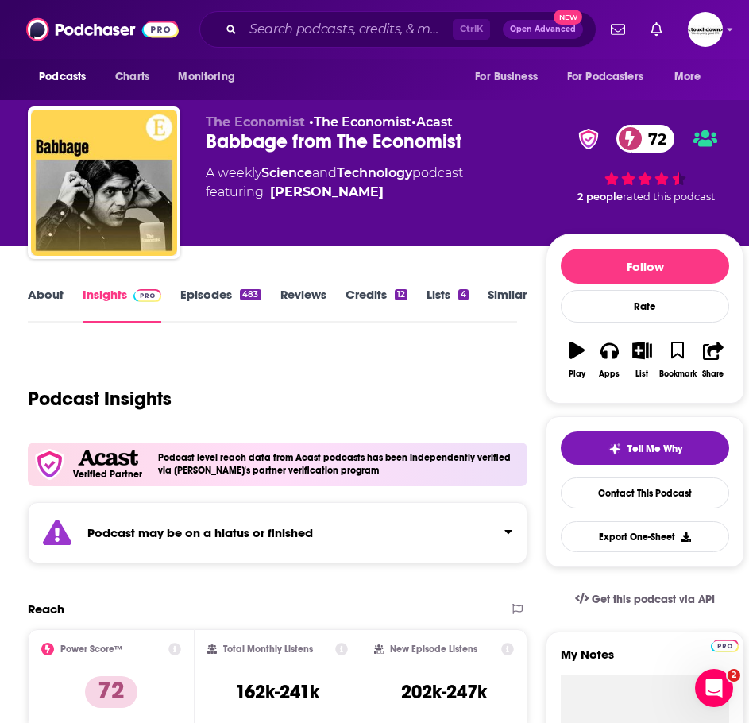
click at [356, 297] on link "Credits 12" at bounding box center [376, 305] width 62 height 37
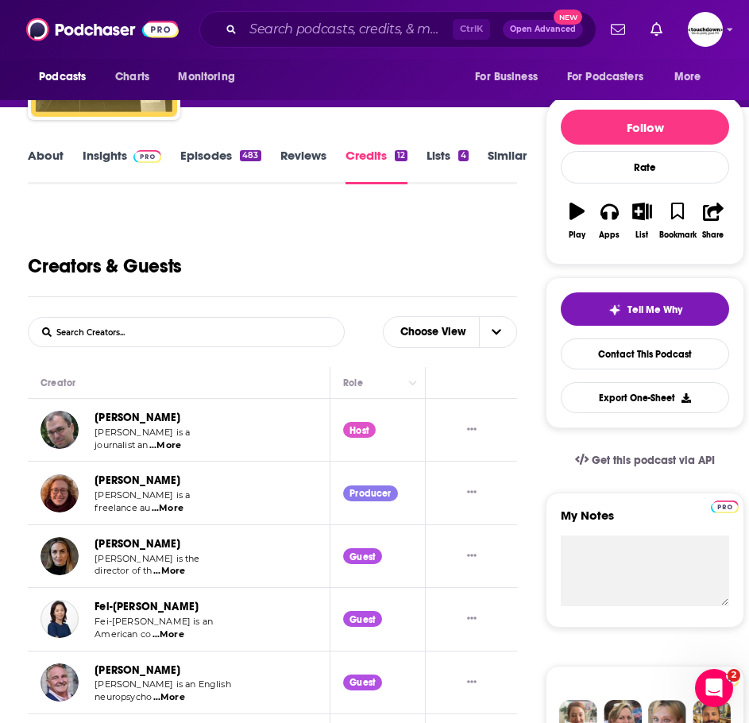
scroll to position [159, 0]
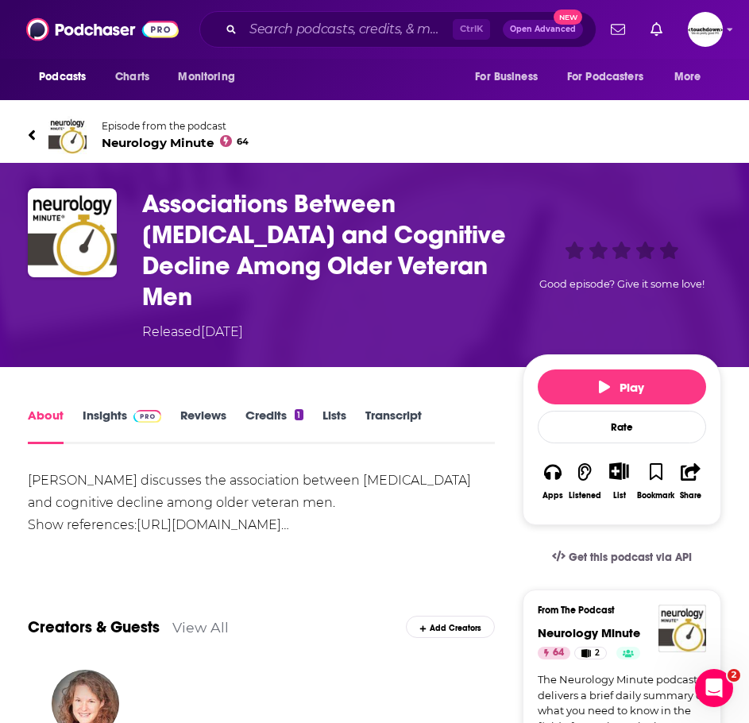
copy h1 "Associations Between [MEDICAL_DATA] and Cognitive Decline Among Older Veteran M…"
drag, startPoint x: 190, startPoint y: 259, endPoint x: 148, endPoint y: 207, distance: 66.6
click at [148, 207] on h1 "Associations Between [MEDICAL_DATA] and Cognitive Decline Among Older Veteran M…" at bounding box center [329, 250] width 374 height 124
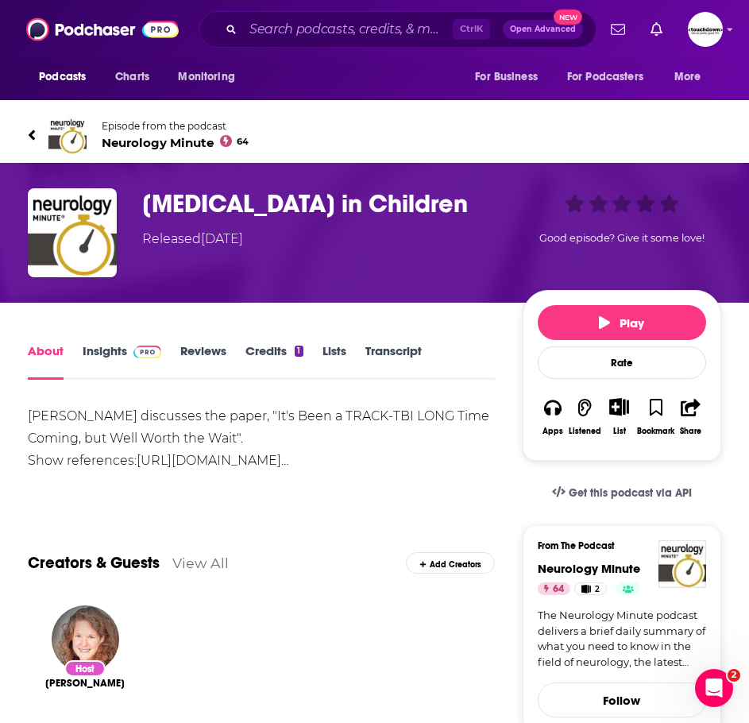
copy h1 "raumatic Brain Injury in Children"
drag, startPoint x: 256, startPoint y: 234, endPoint x: 154, endPoint y: 210, distance: 104.4
click at [154, 210] on h1 "Traumatic Brain Injury in Children" at bounding box center [329, 203] width 374 height 31
drag, startPoint x: 141, startPoint y: 206, endPoint x: 324, endPoint y: 206, distance: 182.6
click at [254, 233] on div "Traumatic Brain Injury in Children Released Monday, 24th July 2023 Good episode…" at bounding box center [374, 232] width 693 height 89
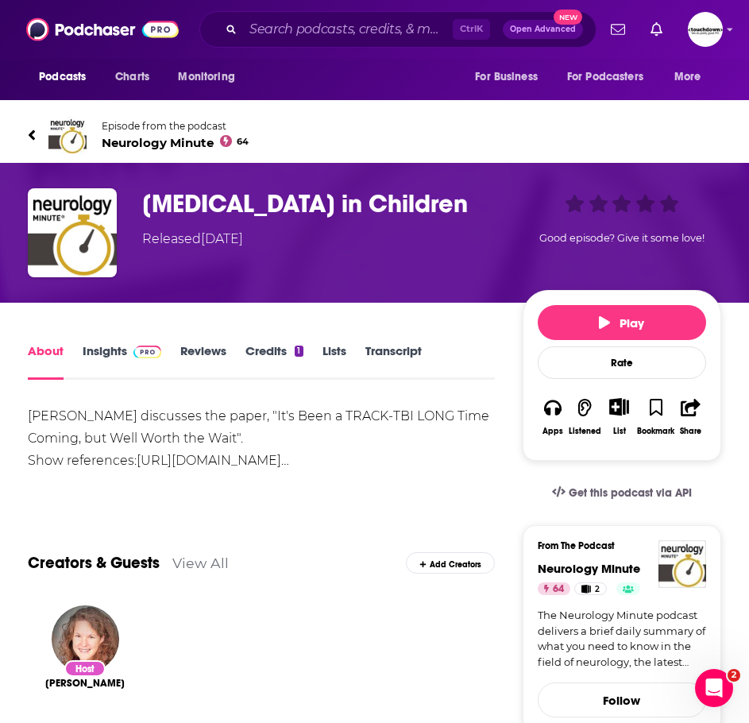
copy h1 "Traumatic Brain Injury in Children"
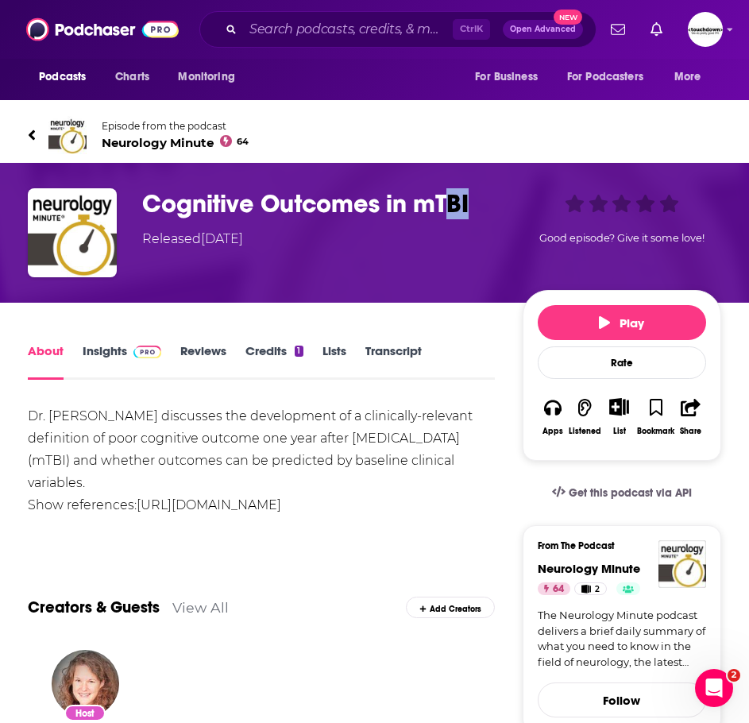
drag, startPoint x: 477, startPoint y: 199, endPoint x: 453, endPoint y: 204, distance: 25.1
click at [453, 204] on h1 "Cognitive Outcomes in mTBI" at bounding box center [329, 203] width 374 height 31
click at [468, 202] on h1 "Cognitive Outcomes in mTBI" at bounding box center [329, 203] width 374 height 31
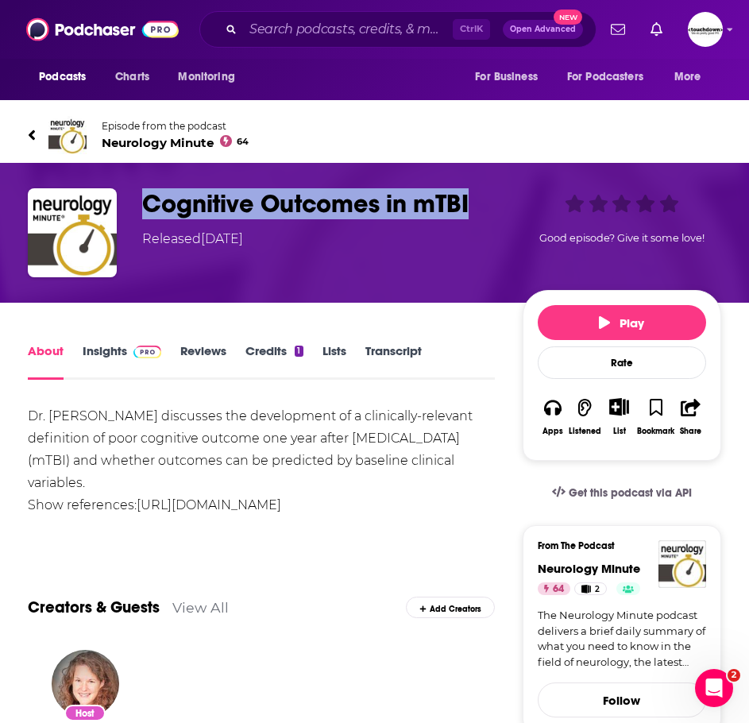
drag, startPoint x: 470, startPoint y: 202, endPoint x: 146, endPoint y: 190, distance: 324.2
click at [146, 190] on h1 "Cognitive Outcomes in mTBI" at bounding box center [329, 203] width 374 height 31
copy h1 "Cognitive Outcomes in mTBI"
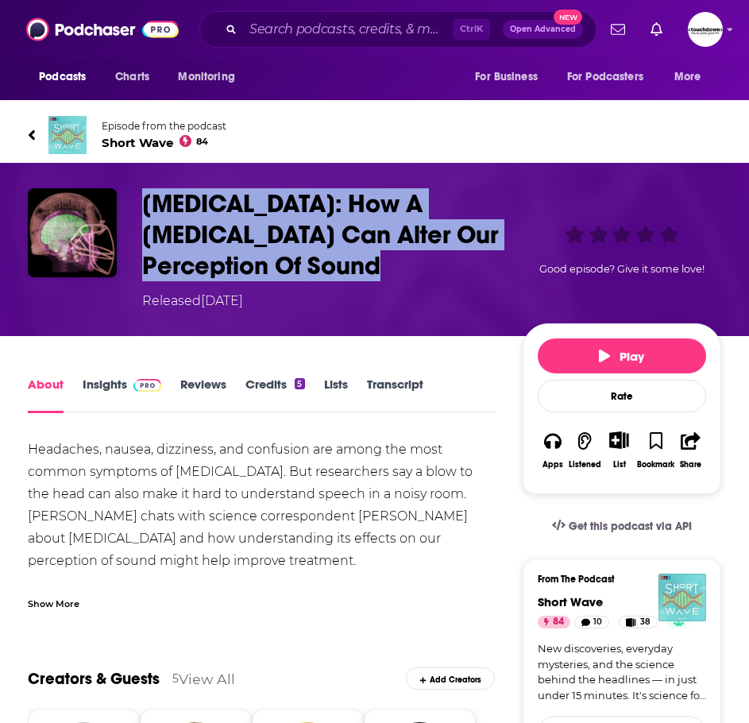
drag, startPoint x: 287, startPoint y: 259, endPoint x: 141, endPoint y: 205, distance: 155.0
click at [141, 205] on div "Concussions: How A Mild Brain Injury Can Alter Our Perception Of Sound Released…" at bounding box center [374, 249] width 693 height 122
copy h1 "Concussions: How A Mild Brain Injury Can Alter Our Perception Of Sound"
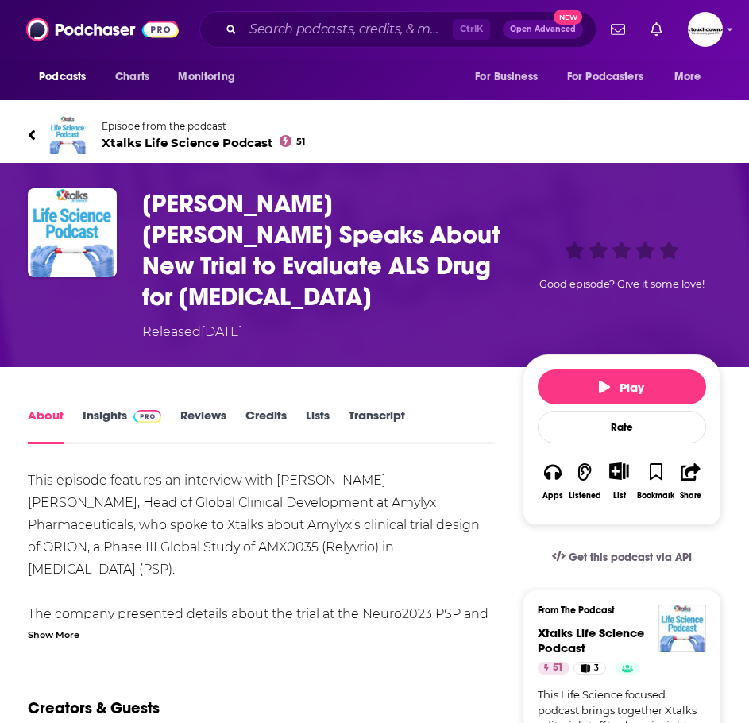
copy h1 "Dr. Lahar Mehta Speaks About New Trial to Evaluate ALS Drug for Progressive Sup…"
drag, startPoint x: 237, startPoint y: 300, endPoint x: 145, endPoint y: 193, distance: 141.3
click at [145, 193] on h1 "Dr. Lahar Mehta Speaks About New Trial to Evaluate ALS Drug for Progressive Sup…" at bounding box center [329, 250] width 374 height 124
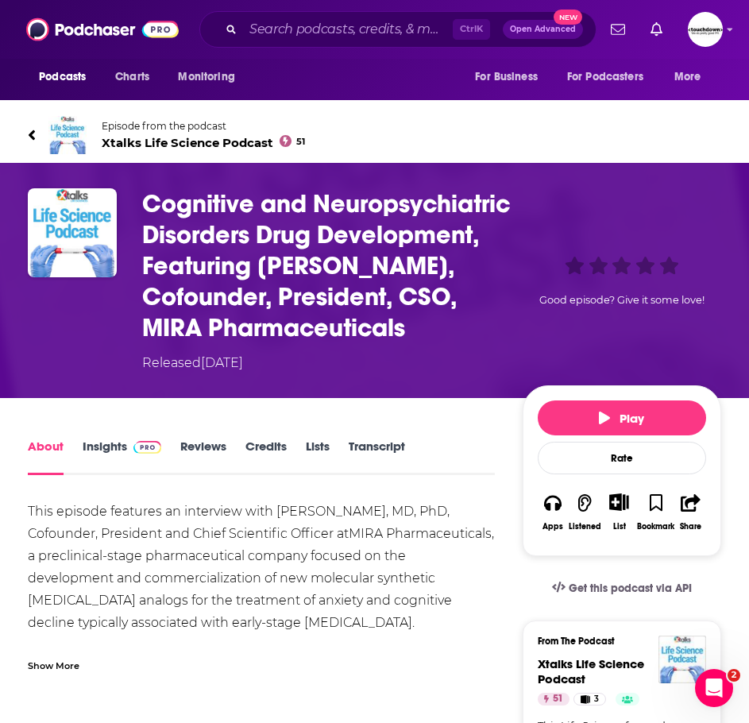
copy h1 "Cognitive and Neuropsychiatric Disorders Drug Development, Featuring Dr. Adam K…"
drag, startPoint x: 418, startPoint y: 332, endPoint x: 148, endPoint y: 189, distance: 304.8
click at [148, 189] on h1 "Cognitive and Neuropsychiatric Disorders Drug Development, Featuring Dr. Adam K…" at bounding box center [329, 265] width 374 height 155
